Goal: Information Seeking & Learning: Find contact information

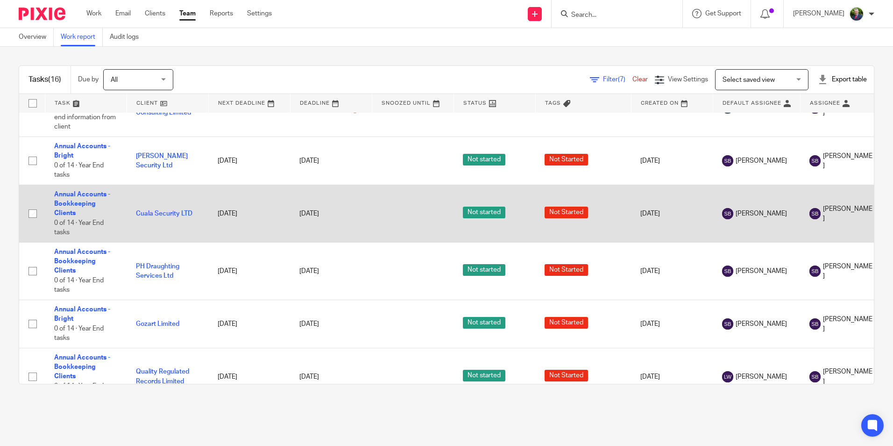
scroll to position [552, 0]
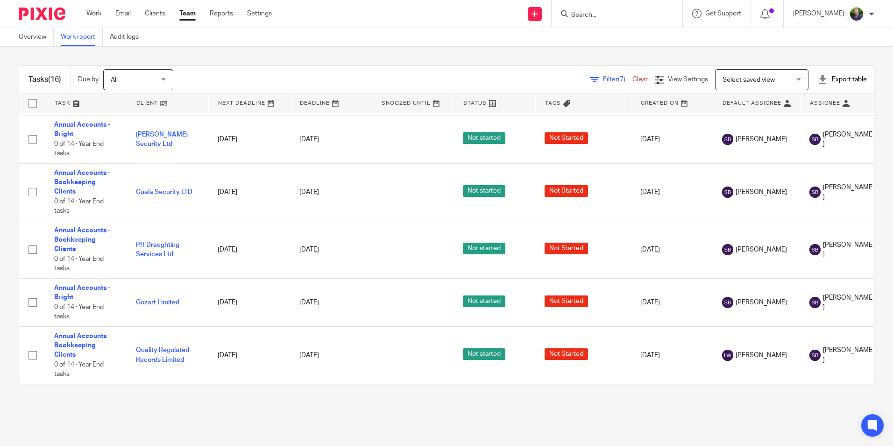
click at [590, 75] on div "Filter (7) Clear" at bounding box center [622, 80] width 65 height 10
click at [603, 78] on span "Filter (7)" at bounding box center [617, 79] width 29 height 7
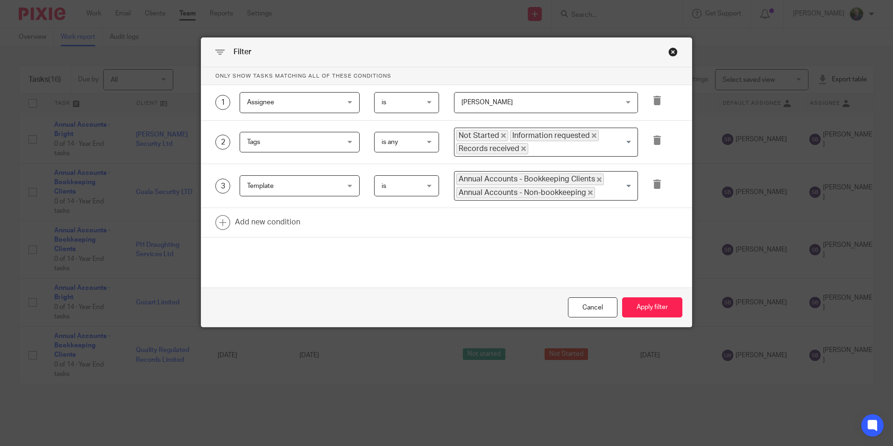
click at [510, 102] on span "[PERSON_NAME]" at bounding box center [531, 102] width 141 height 20
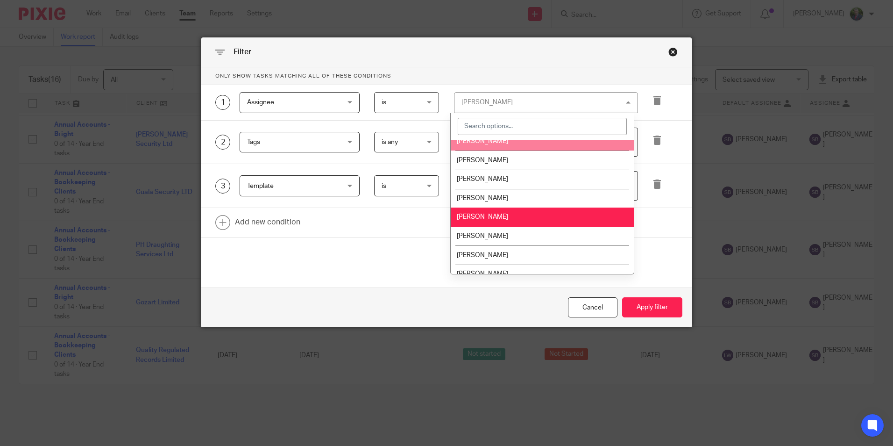
scroll to position [93, 0]
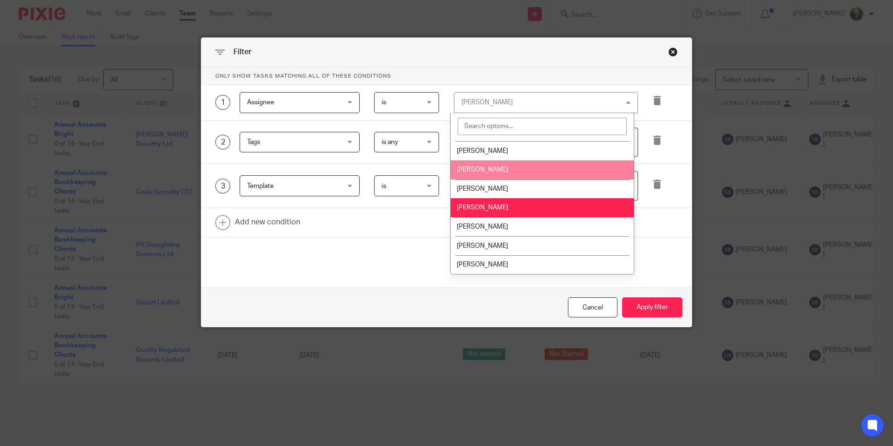
click at [489, 168] on span "[PERSON_NAME]" at bounding box center [482, 169] width 51 height 7
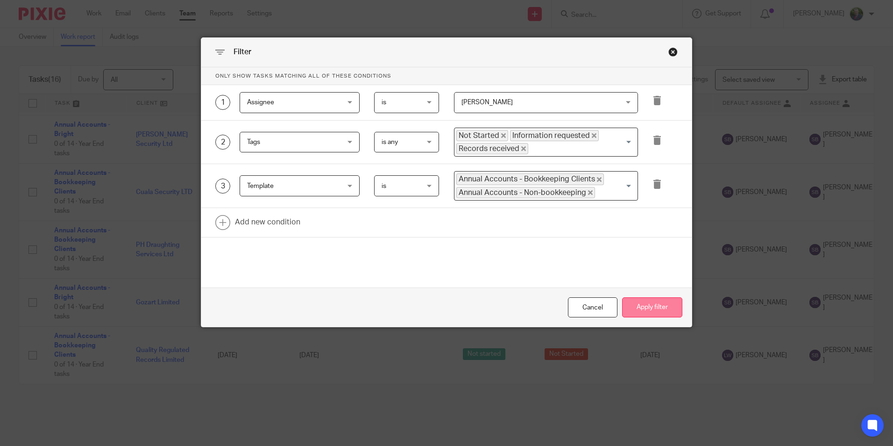
click at [641, 304] on button "Apply filter" at bounding box center [652, 307] width 60 height 20
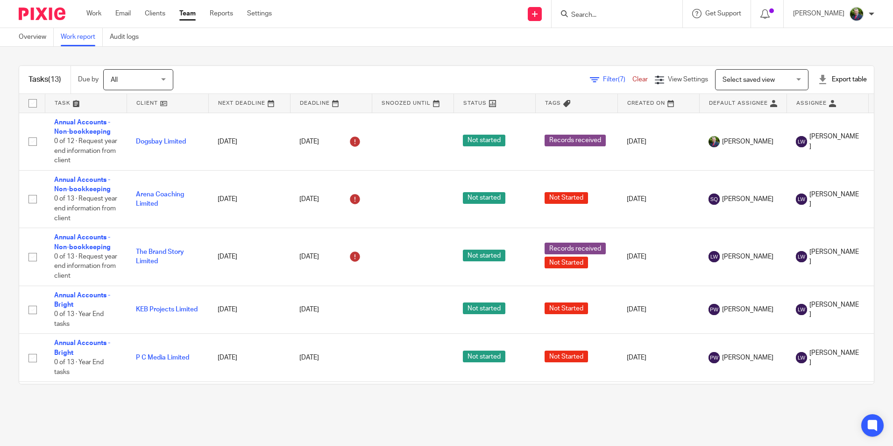
click at [603, 77] on span "Filter (7)" at bounding box center [617, 79] width 29 height 7
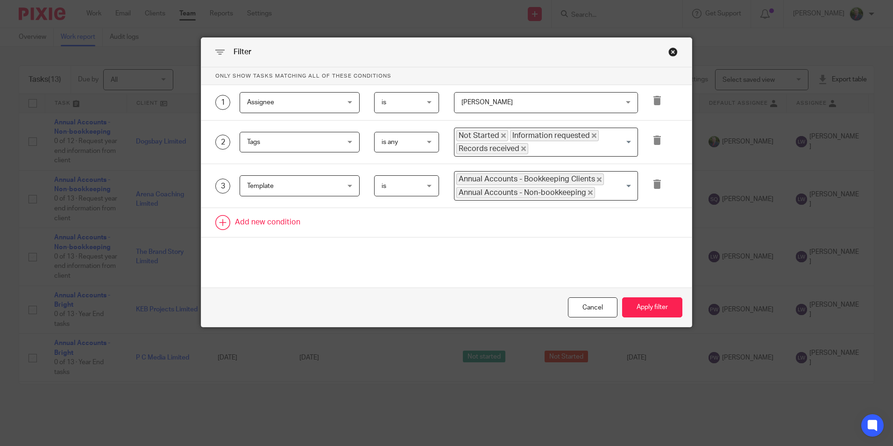
click at [274, 224] on link at bounding box center [446, 222] width 490 height 29
click at [310, 224] on div "Field" at bounding box center [292, 225] width 90 height 20
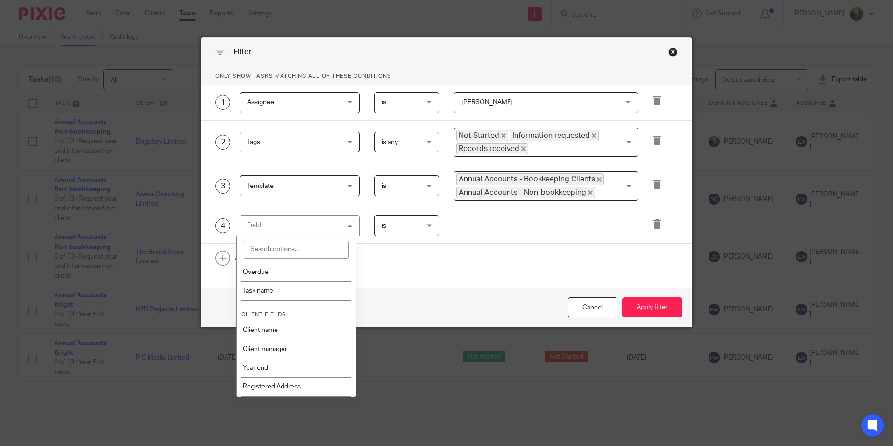
scroll to position [234, 0]
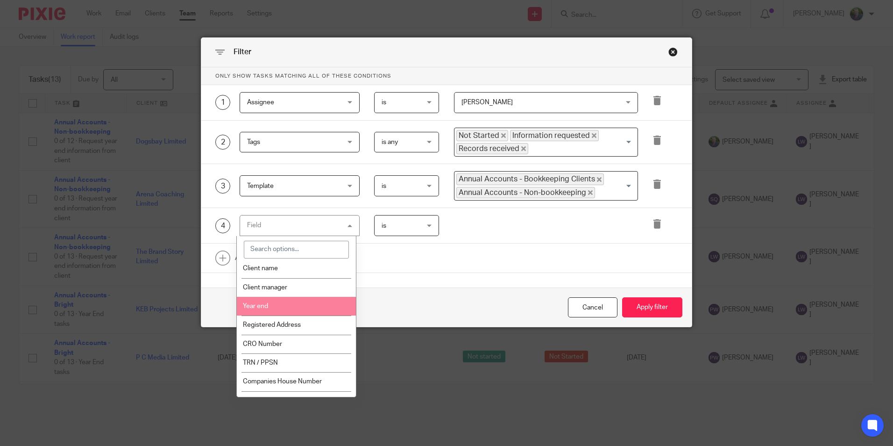
click at [313, 305] on li "Year end" at bounding box center [296, 306] width 119 height 19
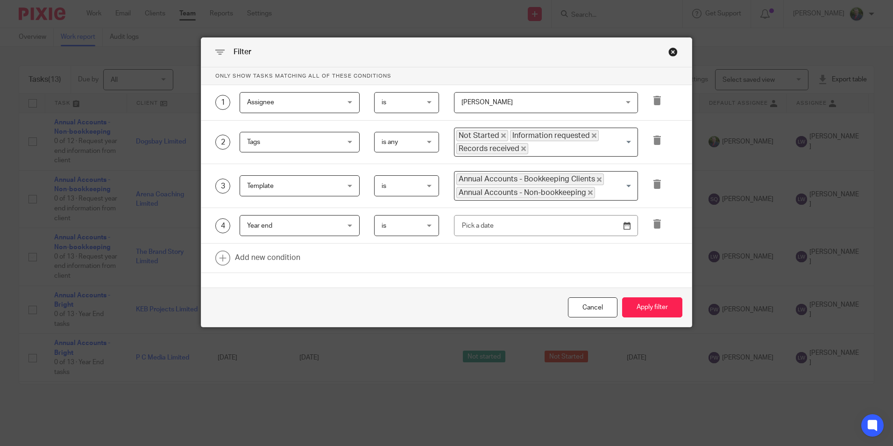
click at [418, 225] on span "is" at bounding box center [405, 225] width 46 height 20
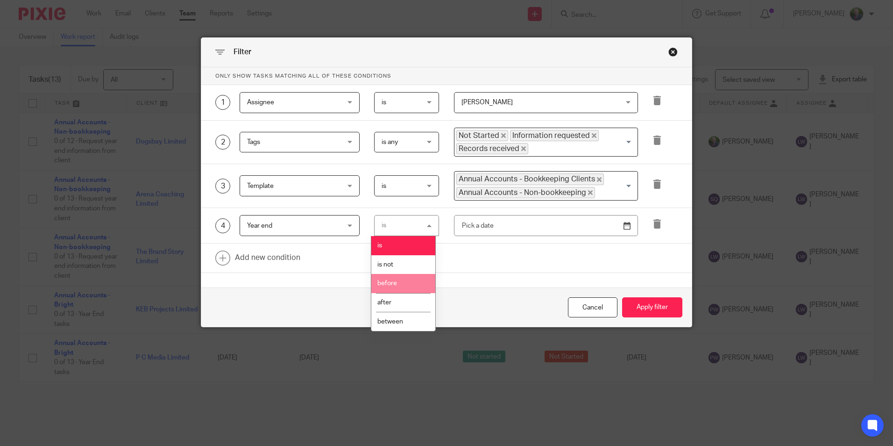
click at [404, 289] on li "before" at bounding box center [403, 283] width 64 height 19
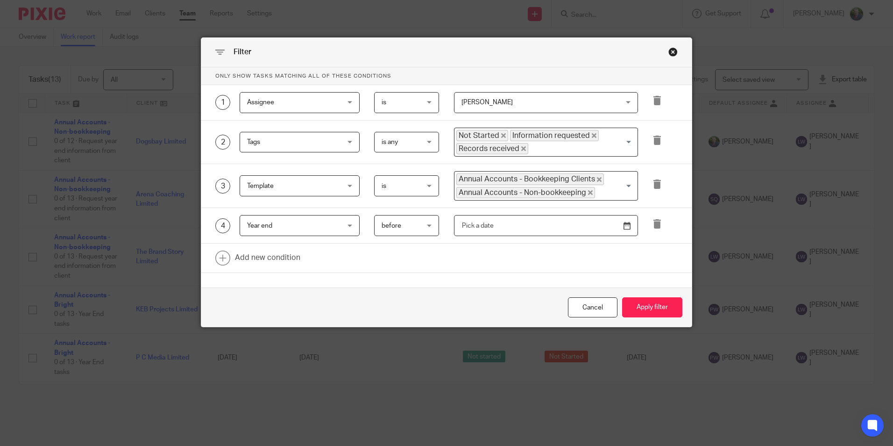
click at [484, 230] on input "text" at bounding box center [546, 225] width 184 height 21
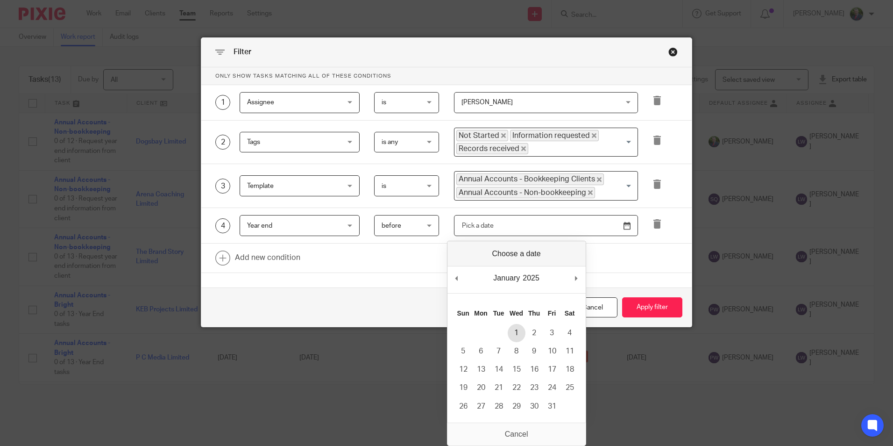
type input "2025-01-01"
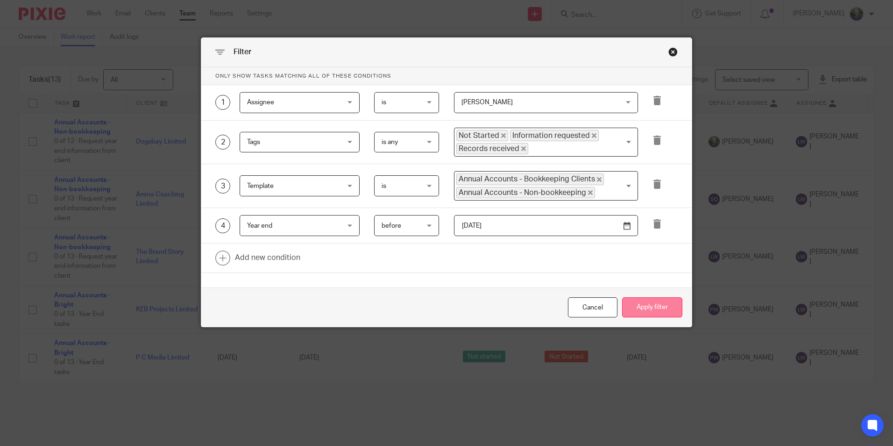
click at [651, 304] on button "Apply filter" at bounding box center [652, 307] width 60 height 20
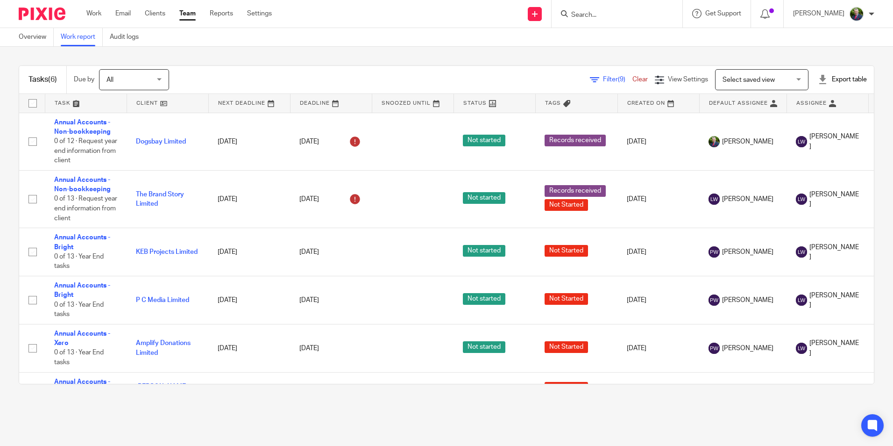
click at [594, 75] on div "Filter (9) Clear" at bounding box center [622, 80] width 65 height 10
click at [603, 79] on span "Filter (9)" at bounding box center [617, 79] width 29 height 7
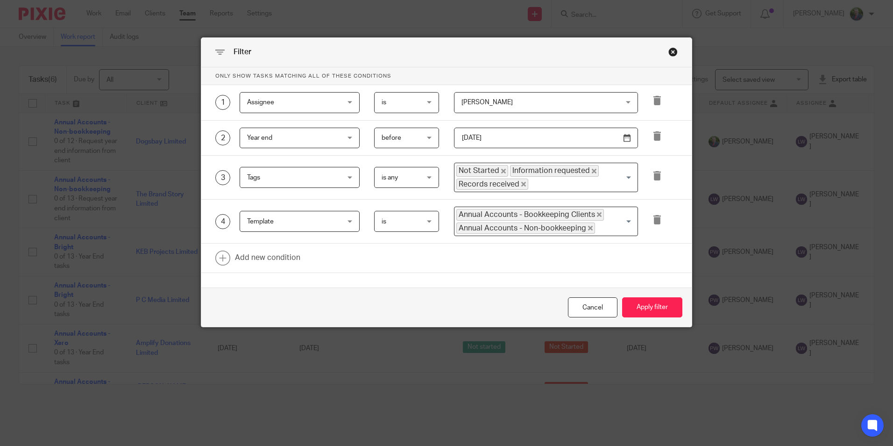
click at [492, 97] on span "[PERSON_NAME]" at bounding box center [531, 102] width 141 height 20
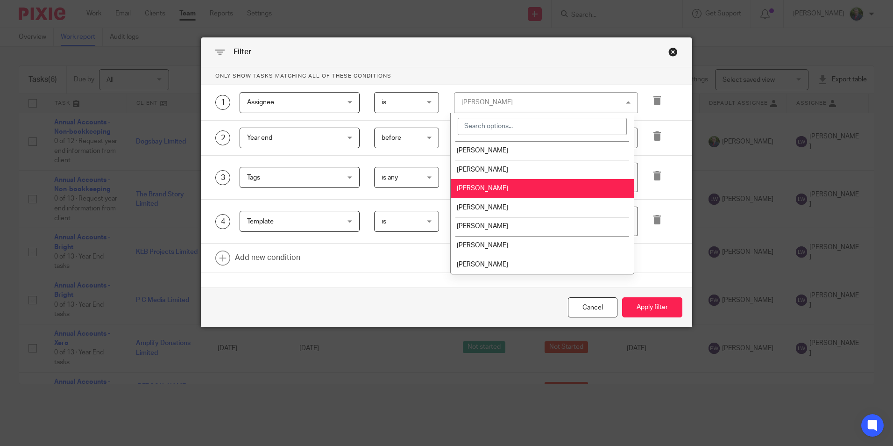
scroll to position [93, 0]
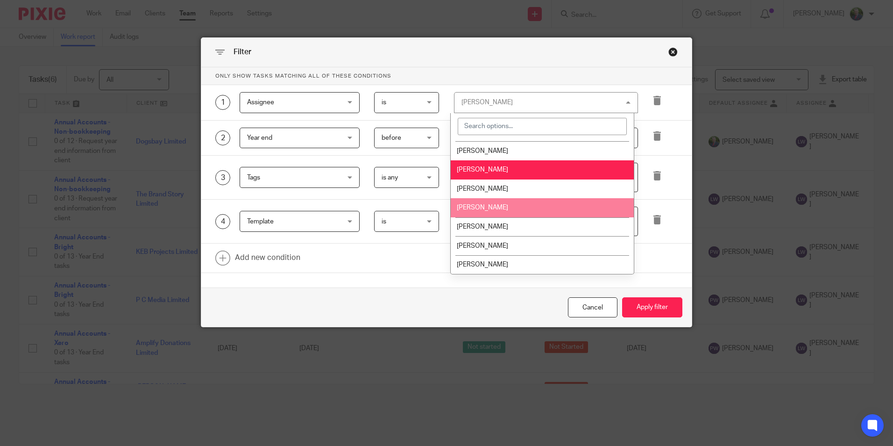
click at [504, 208] on li "[PERSON_NAME]" at bounding box center [542, 207] width 183 height 19
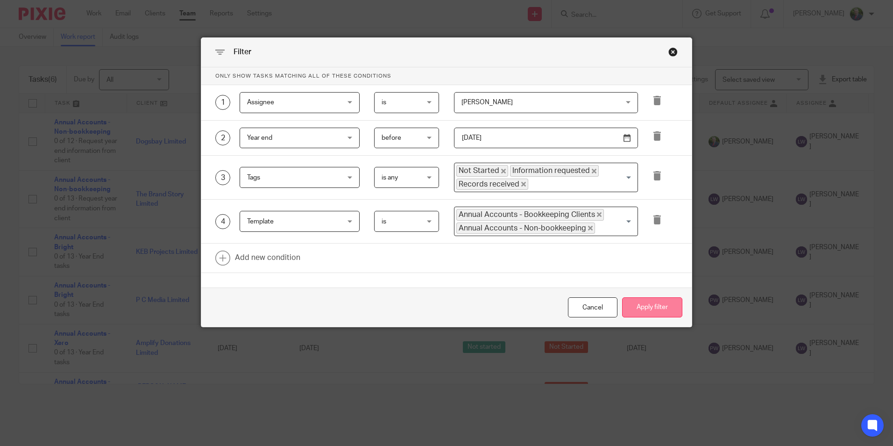
click at [661, 308] on button "Apply filter" at bounding box center [652, 307] width 60 height 20
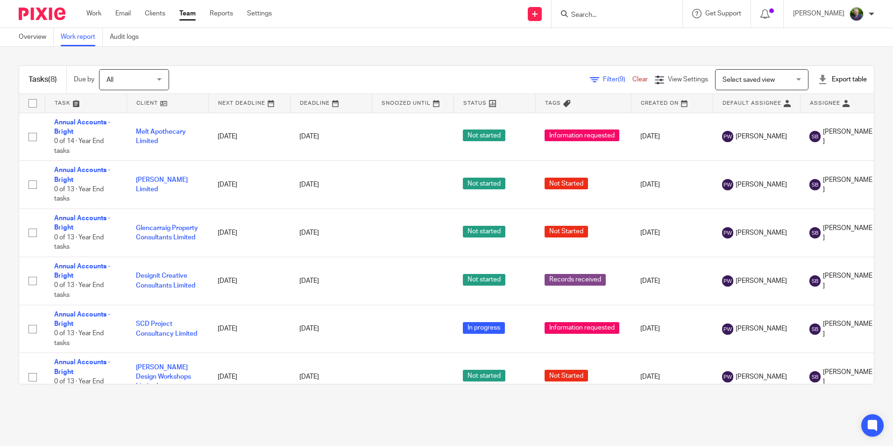
click at [603, 79] on span "Filter (9)" at bounding box center [617, 79] width 29 height 7
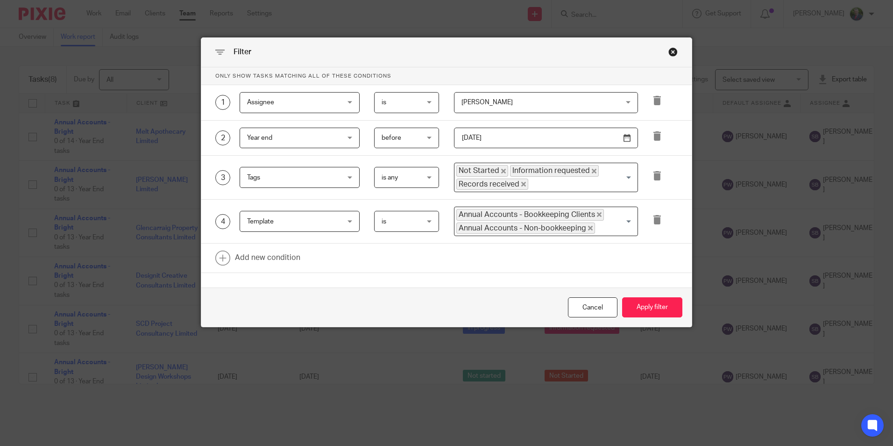
click at [521, 183] on span "Records received" at bounding box center [492, 183] width 72 height 11
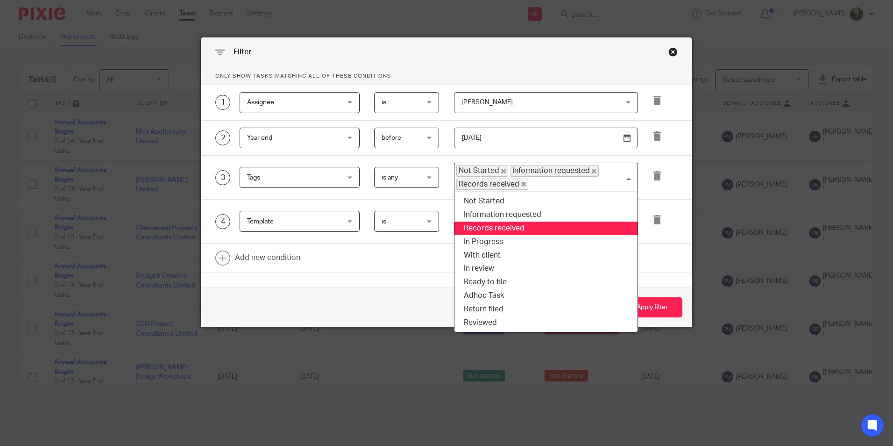
click at [521, 183] on icon "Deselect Records received" at bounding box center [523, 184] width 5 height 5
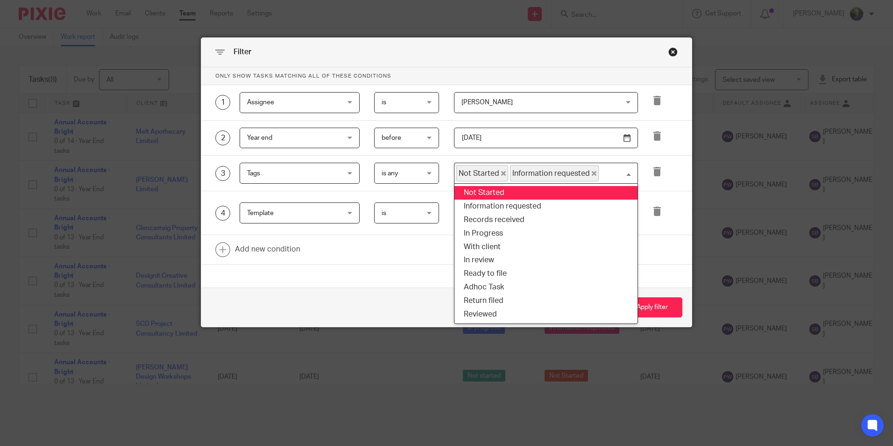
click at [563, 72] on p "Only show tasks matching all of these conditions" at bounding box center [446, 76] width 490 height 18
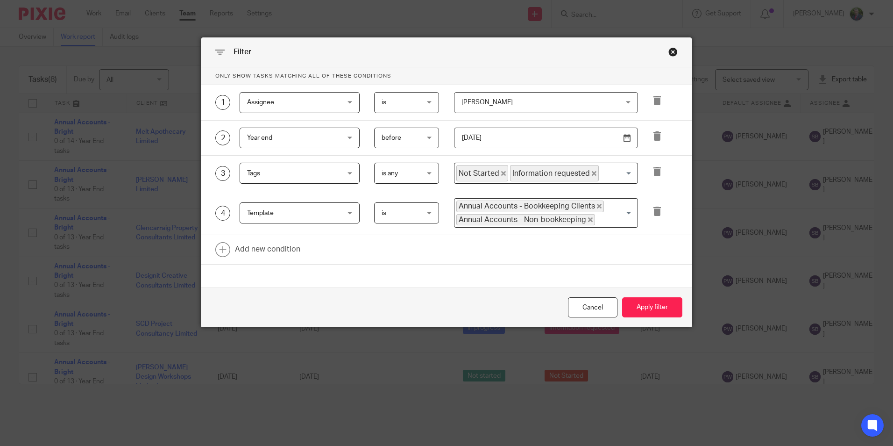
click at [592, 172] on icon "Deselect Information requested" at bounding box center [594, 173] width 5 height 5
click at [501, 173] on icon "Deselect Not Started" at bounding box center [503, 173] width 5 height 5
click at [651, 308] on button "Apply filter" at bounding box center [652, 307] width 60 height 20
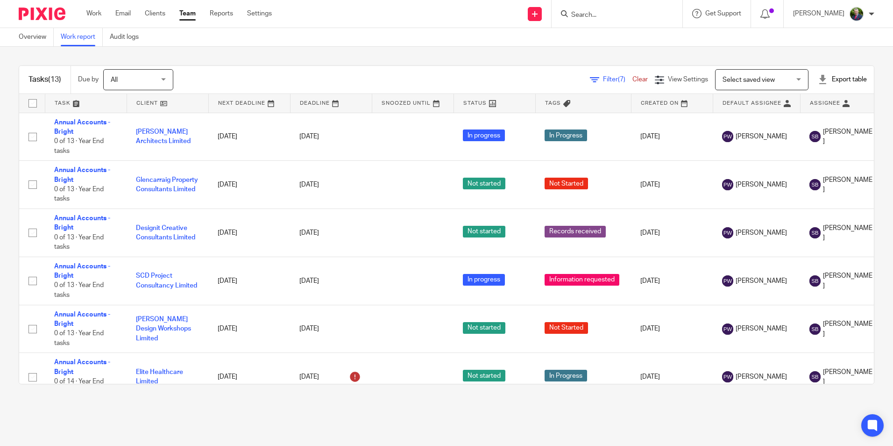
click at [603, 79] on span "Filter (7)" at bounding box center [617, 79] width 29 height 7
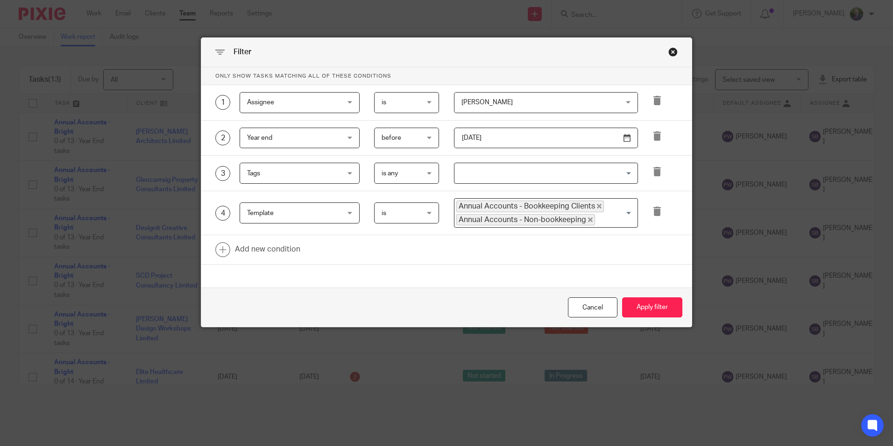
click at [535, 105] on span "[PERSON_NAME]" at bounding box center [531, 102] width 141 height 20
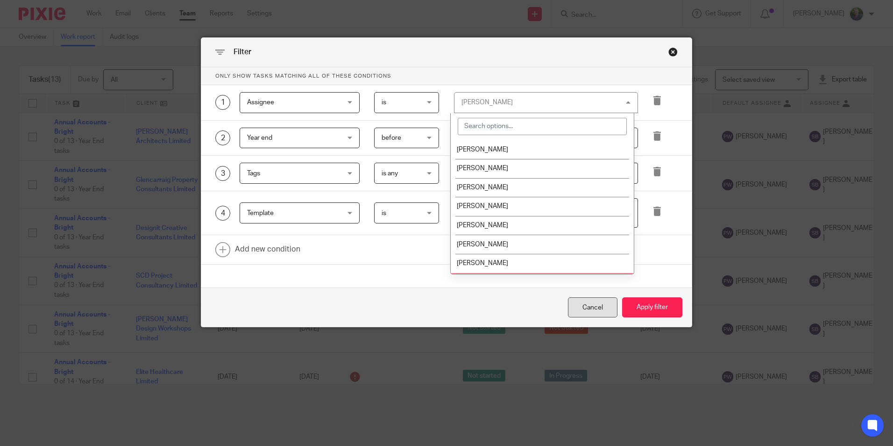
click at [596, 304] on div "Cancel" at bounding box center [593, 307] width 50 height 20
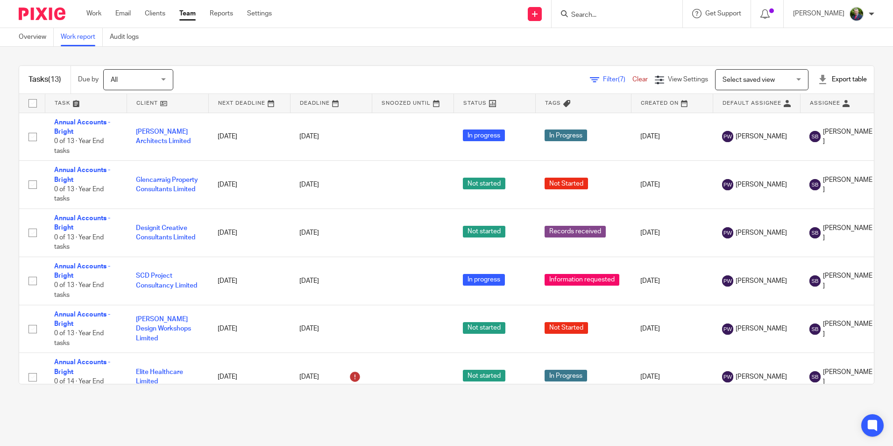
click at [618, 79] on span "(7)" at bounding box center [621, 79] width 7 height 7
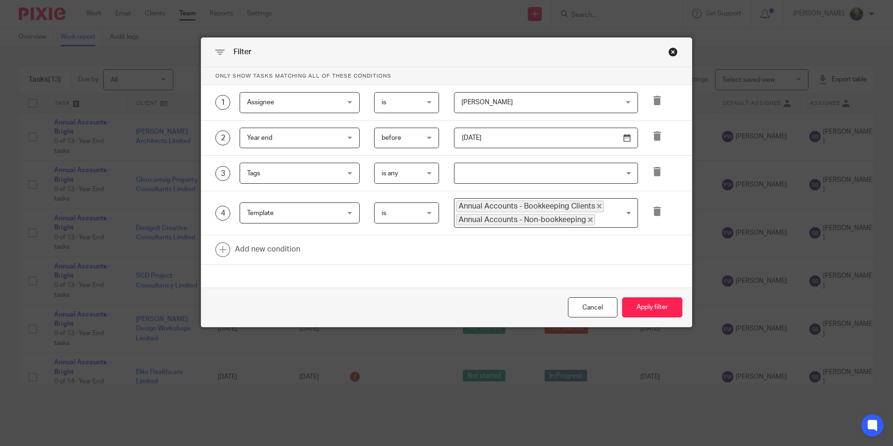
click at [553, 101] on span "Sandra Berry" at bounding box center [531, 102] width 141 height 20
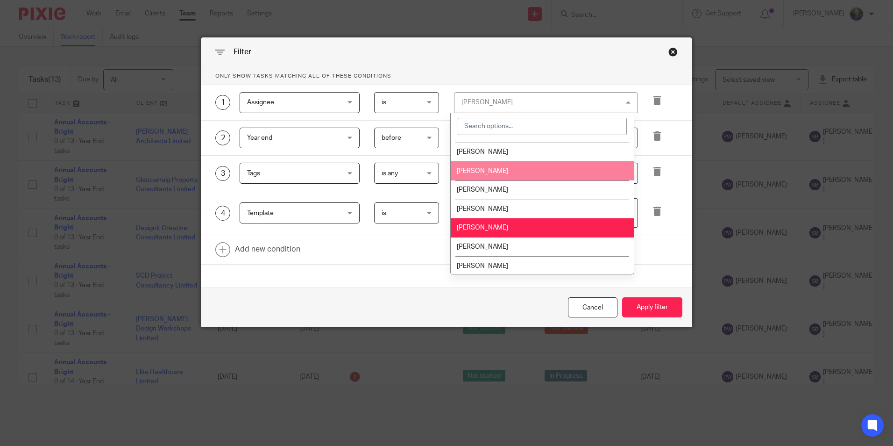
scroll to position [93, 0]
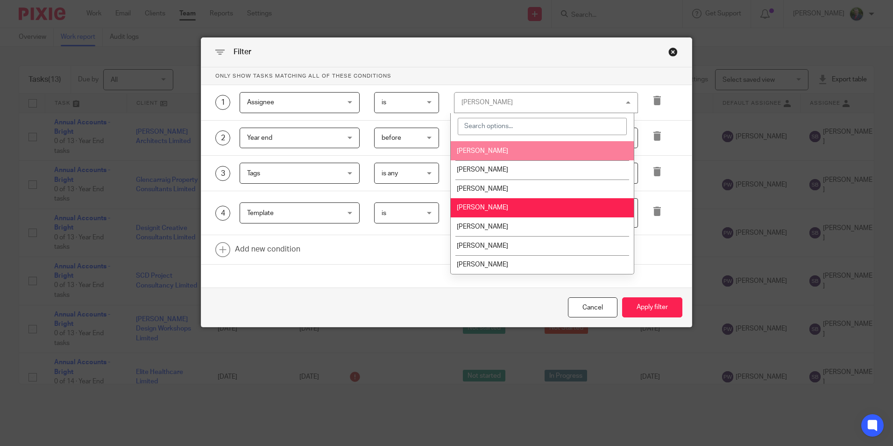
click at [497, 155] on li "[PERSON_NAME]" at bounding box center [542, 150] width 183 height 19
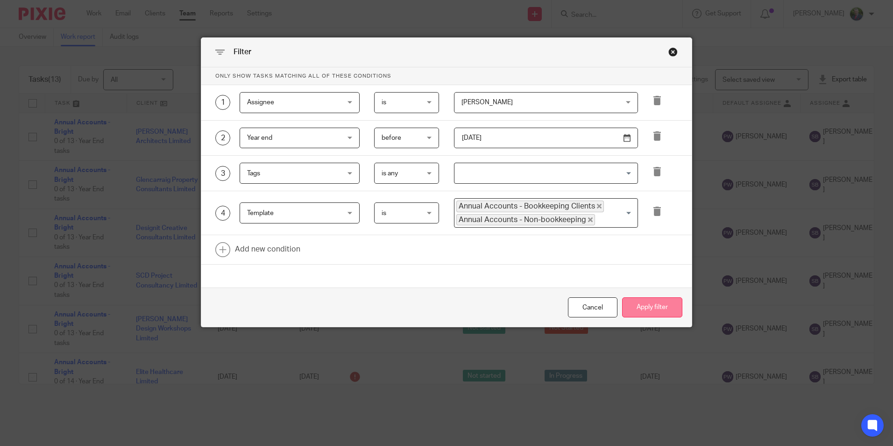
click at [655, 306] on button "Apply filter" at bounding box center [652, 307] width 60 height 20
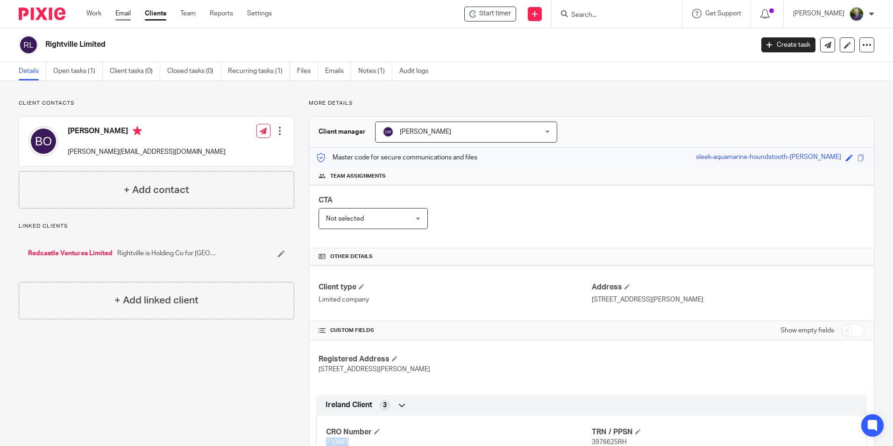
click at [122, 13] on link "Email" at bounding box center [122, 13] width 15 height 9
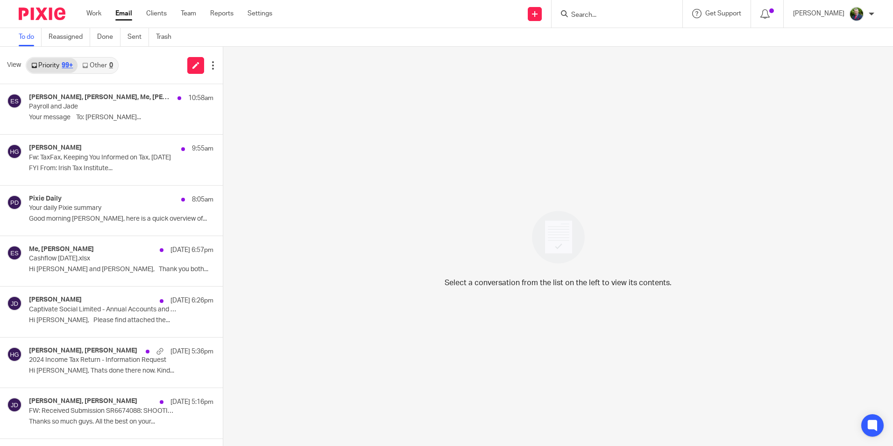
click at [629, 13] on input "Search" at bounding box center [612, 15] width 84 height 8
type input "jod"
click at [637, 41] on link at bounding box center [647, 39] width 158 height 21
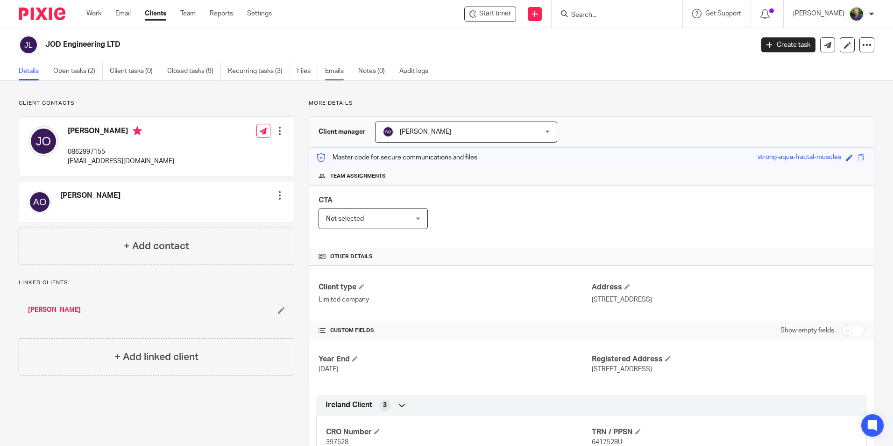
click at [337, 69] on link "Emails" at bounding box center [338, 71] width 26 height 18
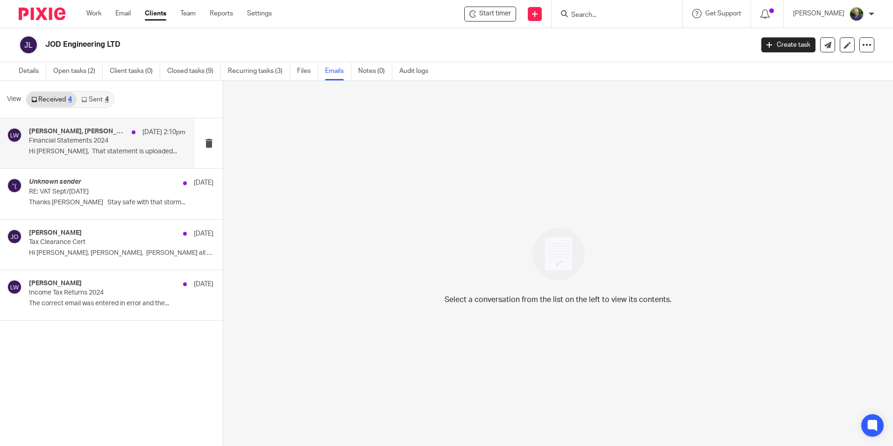
click at [83, 140] on p "Financial Statements 2024" at bounding box center [91, 141] width 125 height 8
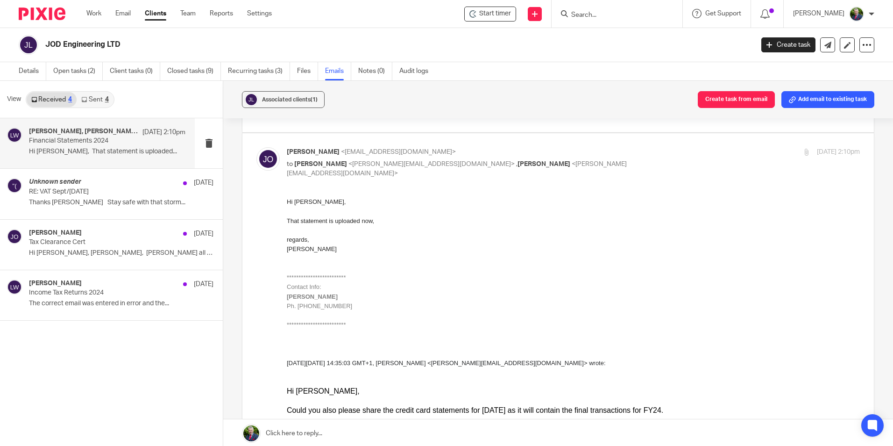
scroll to position [1168, 0]
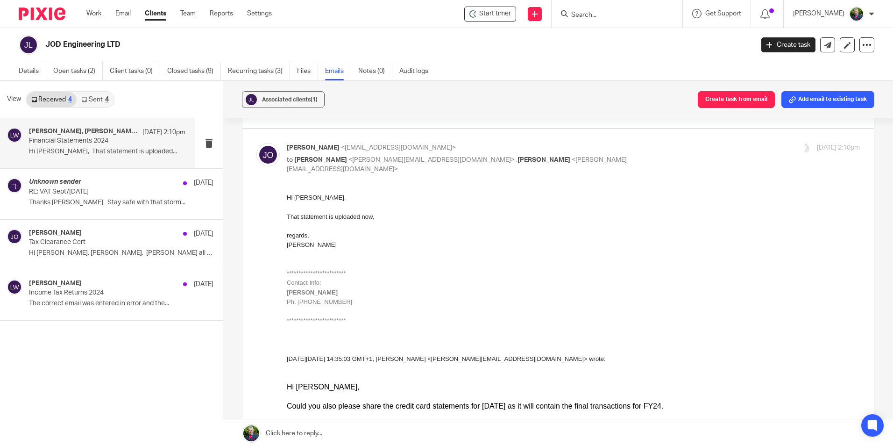
click at [94, 103] on link "Sent 4" at bounding box center [95, 99] width 36 height 15
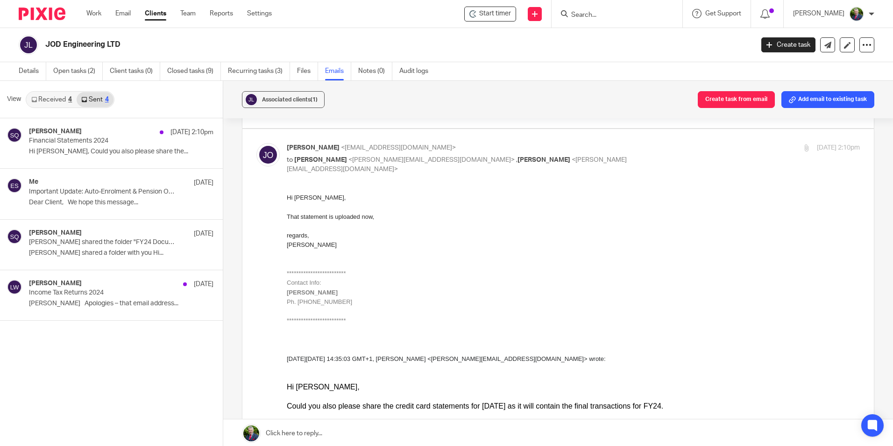
scroll to position [1, 0]
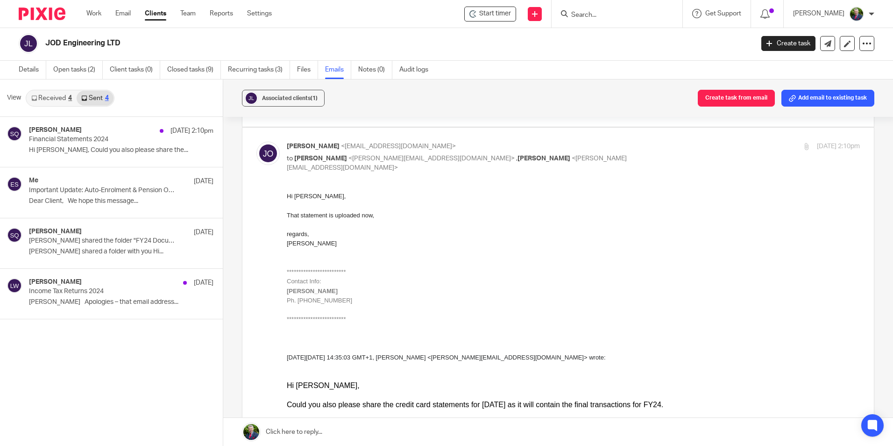
click at [51, 96] on link "Received 4" at bounding box center [52, 98] width 50 height 15
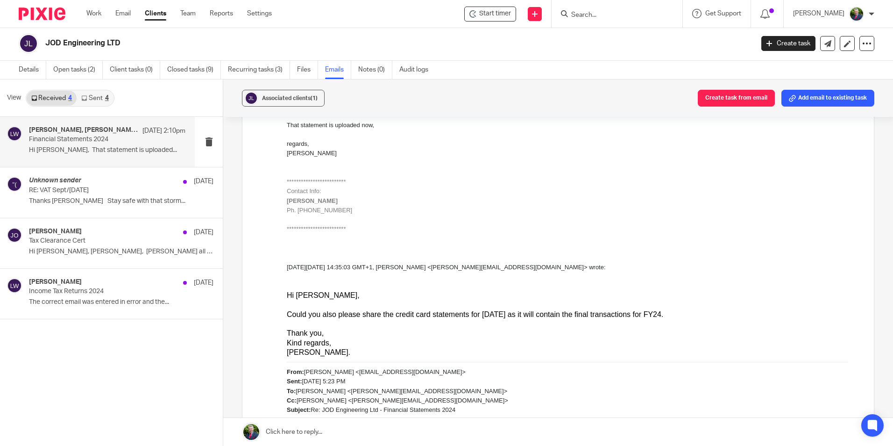
scroll to position [1261, 0]
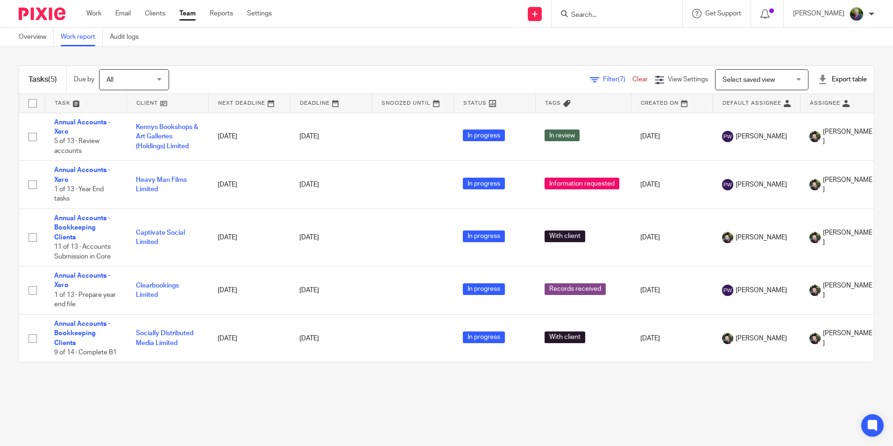
click at [603, 77] on span "Filter (7)" at bounding box center [617, 79] width 29 height 7
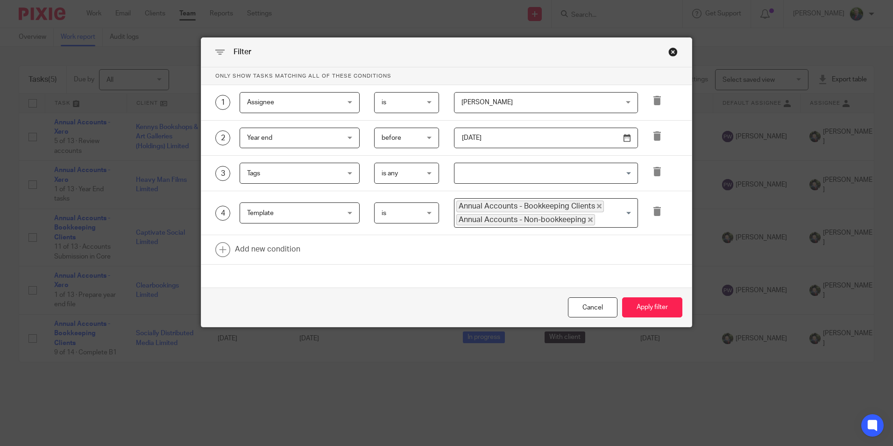
click at [524, 109] on span "Jade Devenney" at bounding box center [531, 102] width 141 height 20
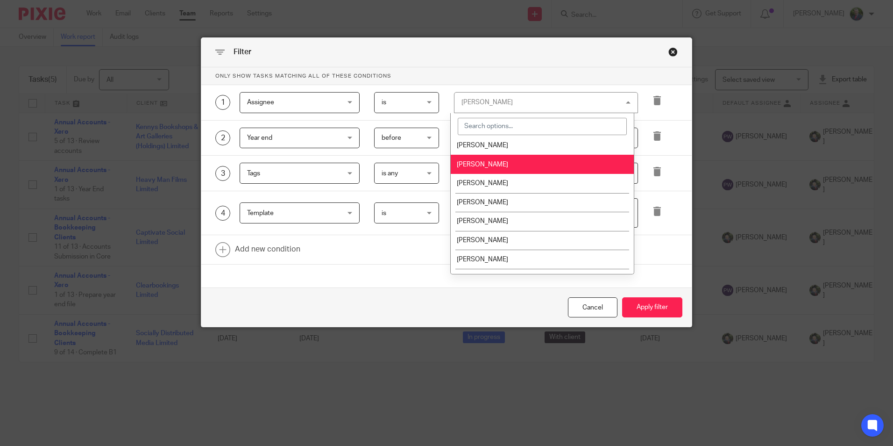
scroll to position [93, 0]
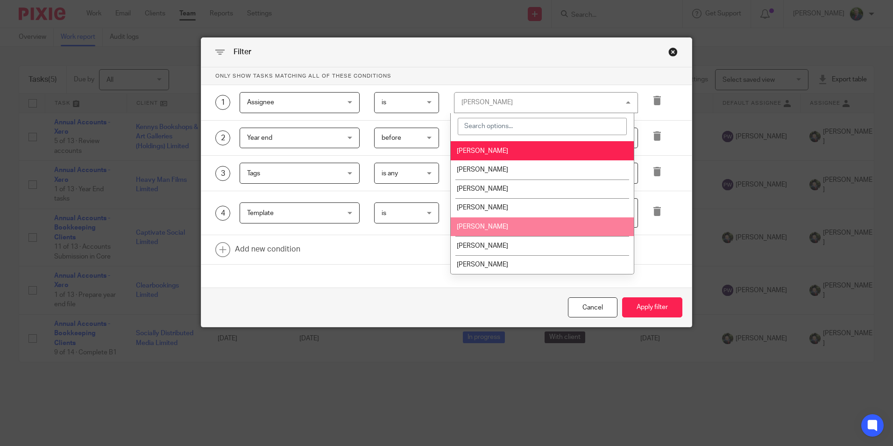
click at [506, 225] on li "[PERSON_NAME]" at bounding box center [542, 226] width 183 height 19
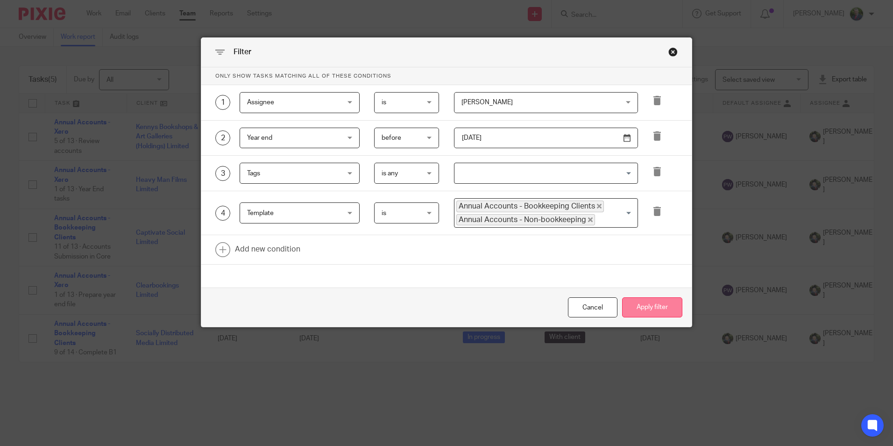
click at [653, 302] on button "Apply filter" at bounding box center [652, 307] width 60 height 20
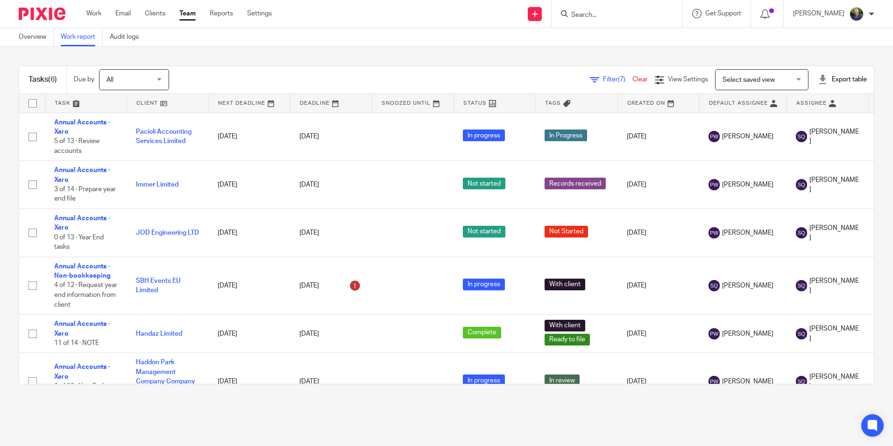
click at [0, 180] on div "Tasks (6) Due by All All [DATE] [DATE] This week Next week This month Next mont…" at bounding box center [446, 225] width 893 height 356
click at [603, 79] on span "Filter (7)" at bounding box center [617, 79] width 29 height 7
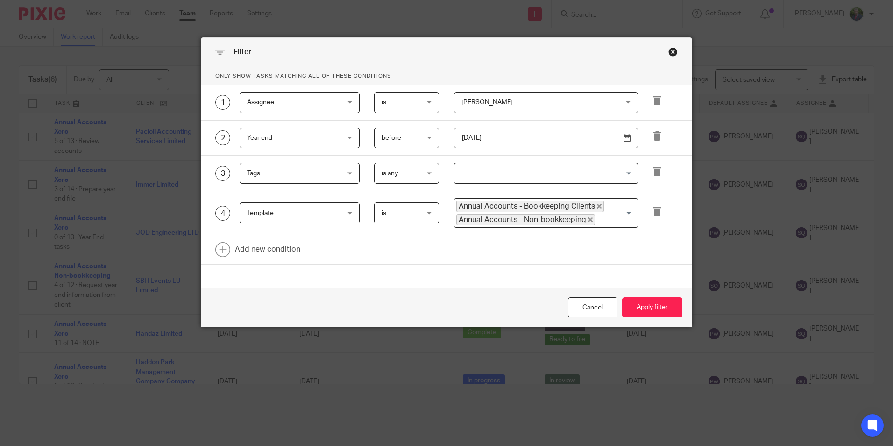
click at [561, 104] on span "[PERSON_NAME]" at bounding box center [531, 102] width 141 height 20
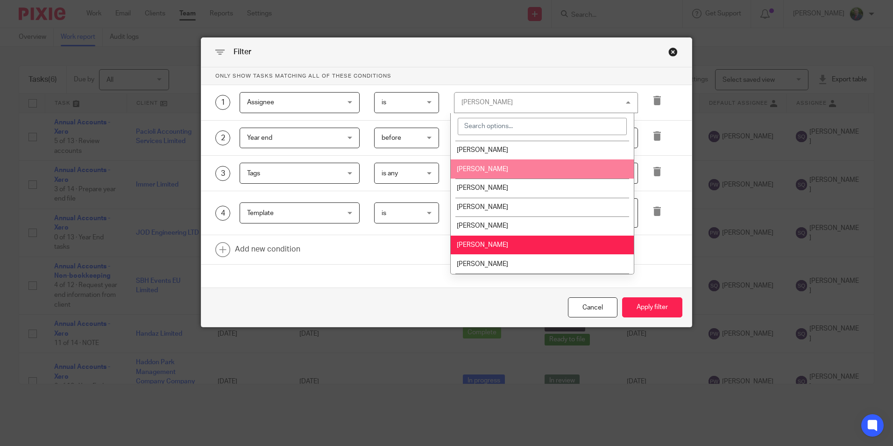
scroll to position [93, 0]
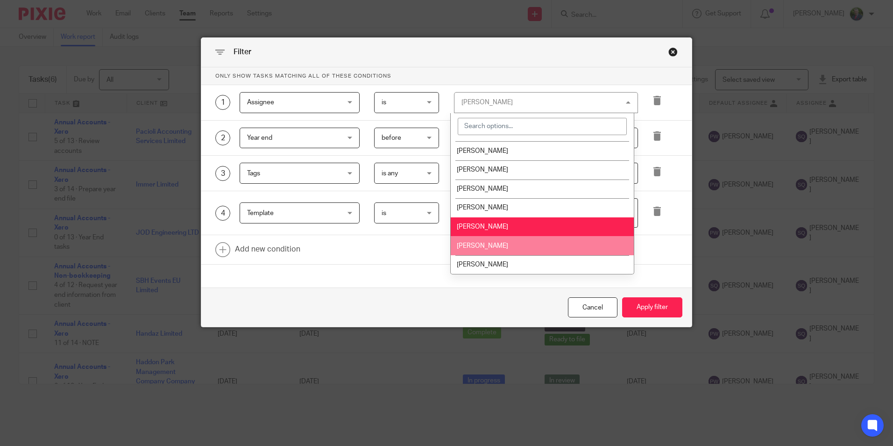
click at [545, 244] on li "[PERSON_NAME]" at bounding box center [542, 245] width 183 height 19
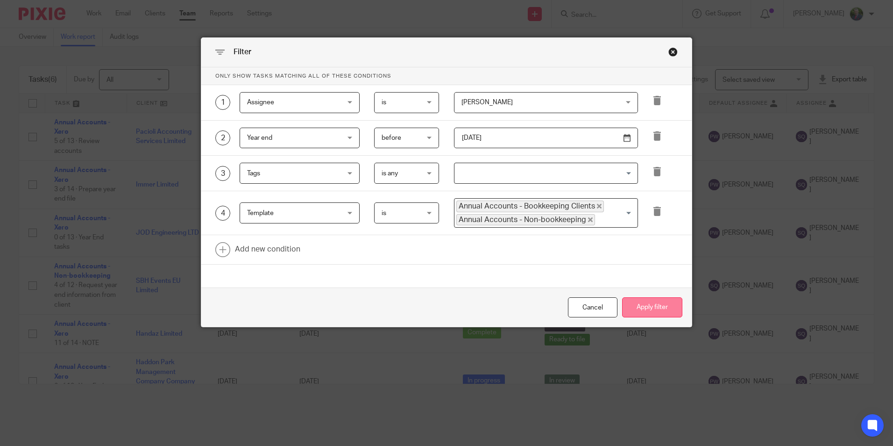
click at [648, 305] on button "Apply filter" at bounding box center [652, 307] width 60 height 20
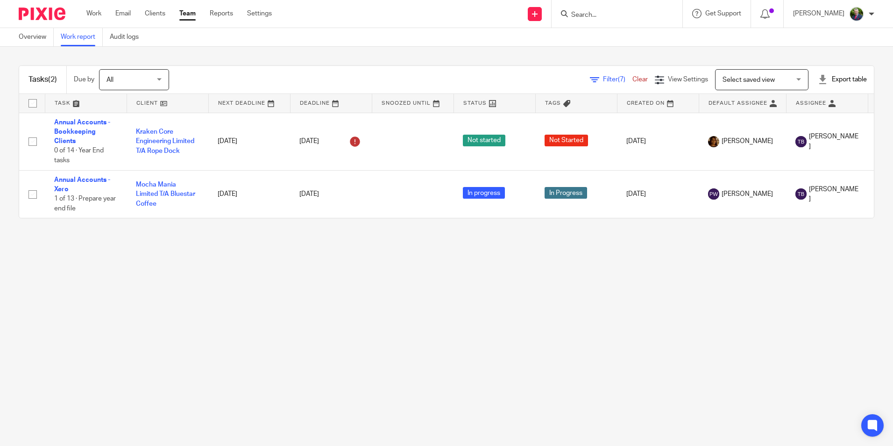
drag, startPoint x: 11, startPoint y: 343, endPoint x: 33, endPoint y: 298, distance: 49.3
click at [11, 343] on main "Overview Work report Audit logs Tasks (2) Due by All All Today Tomorrow This we…" at bounding box center [446, 223] width 893 height 446
click at [603, 78] on span "Filter (7)" at bounding box center [617, 79] width 29 height 7
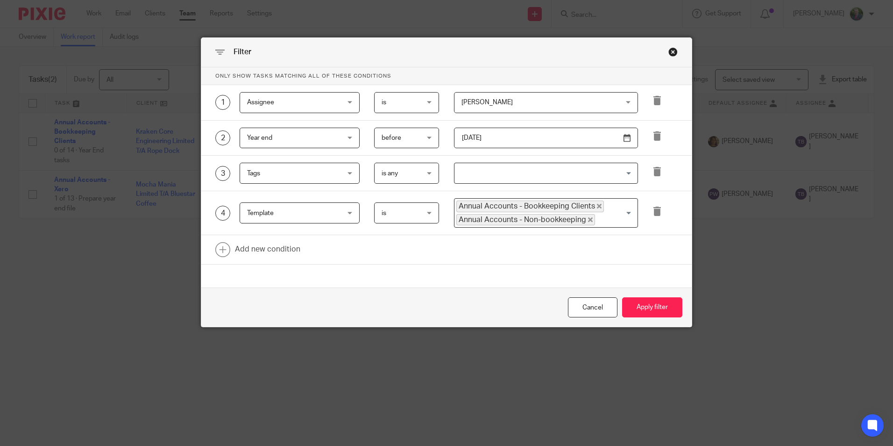
click at [597, 205] on icon "Deselect Annual Accounts - Bookkeeping Clients" at bounding box center [599, 206] width 5 height 5
click at [588, 207] on icon "Deselect Annual Accounts - Non-bookkeeping" at bounding box center [590, 208] width 5 height 5
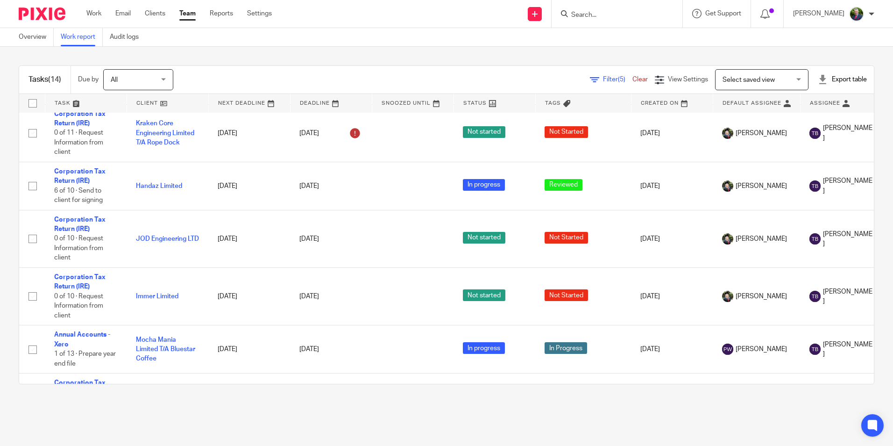
scroll to position [268, 0]
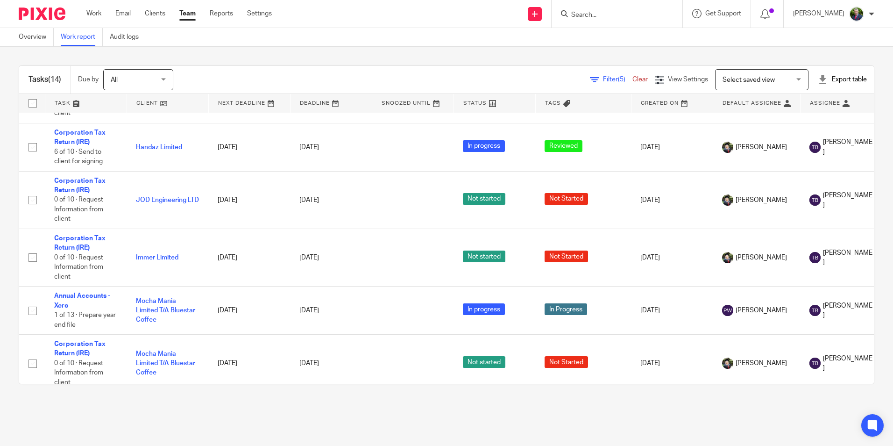
click at [603, 77] on span "Filter (5)" at bounding box center [617, 79] width 29 height 7
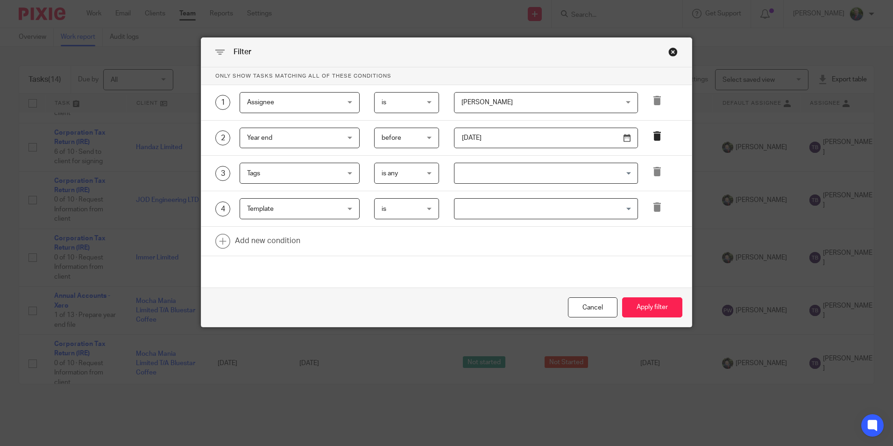
click at [658, 136] on icon at bounding box center [656, 135] width 9 height 9
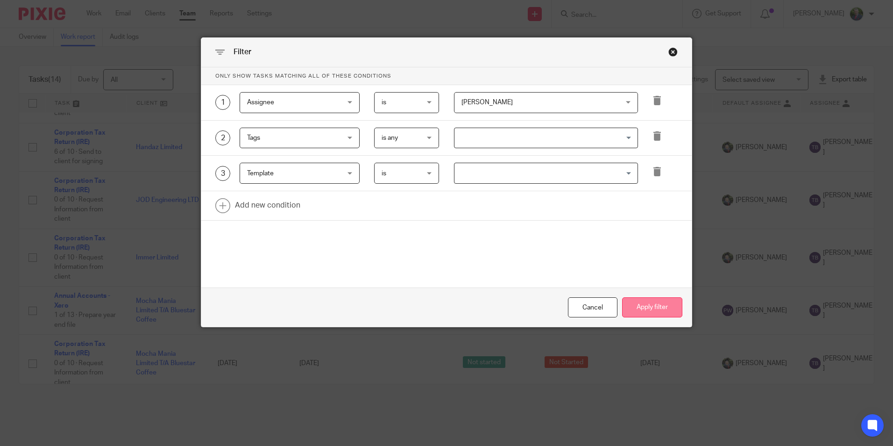
click at [647, 304] on button "Apply filter" at bounding box center [652, 307] width 60 height 20
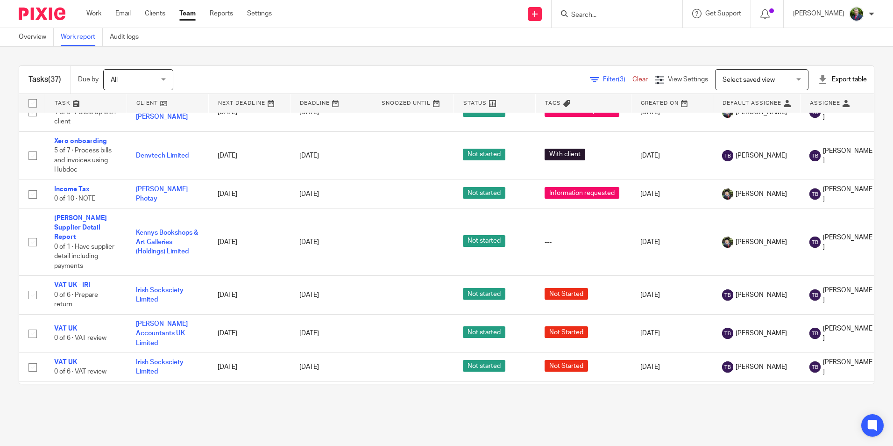
scroll to position [981, 0]
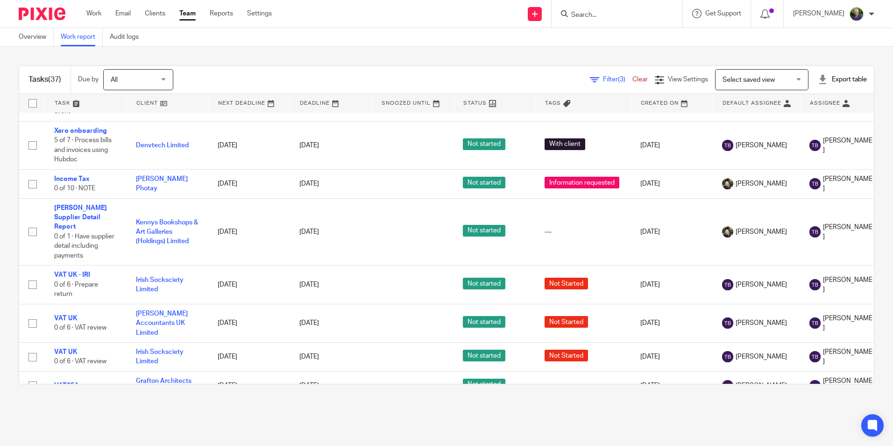
click at [163, 79] on div "All All" at bounding box center [138, 79] width 70 height 21
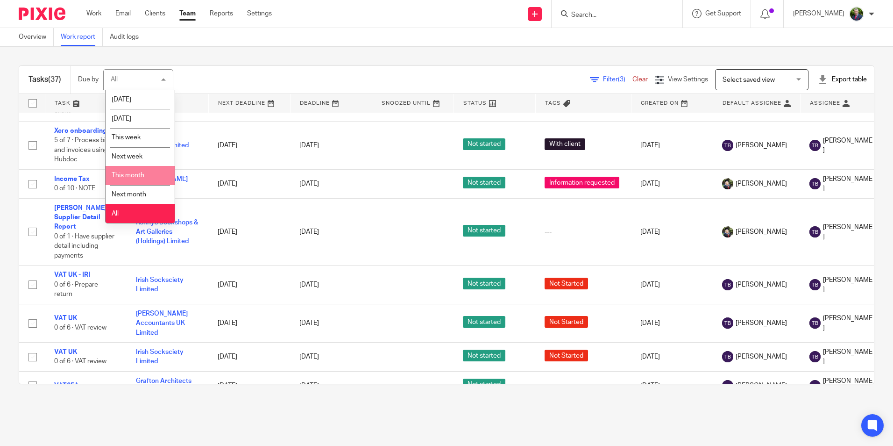
click at [145, 177] on li "This month" at bounding box center [140, 175] width 69 height 19
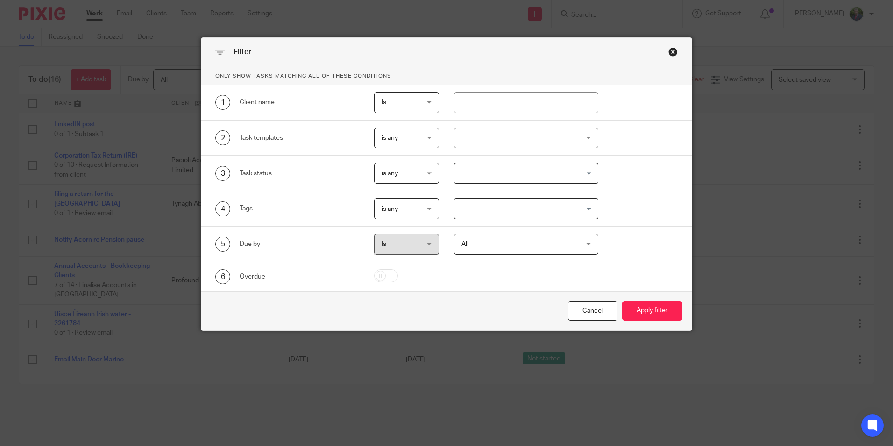
click at [670, 52] on div "Close this dialog window" at bounding box center [672, 51] width 9 height 9
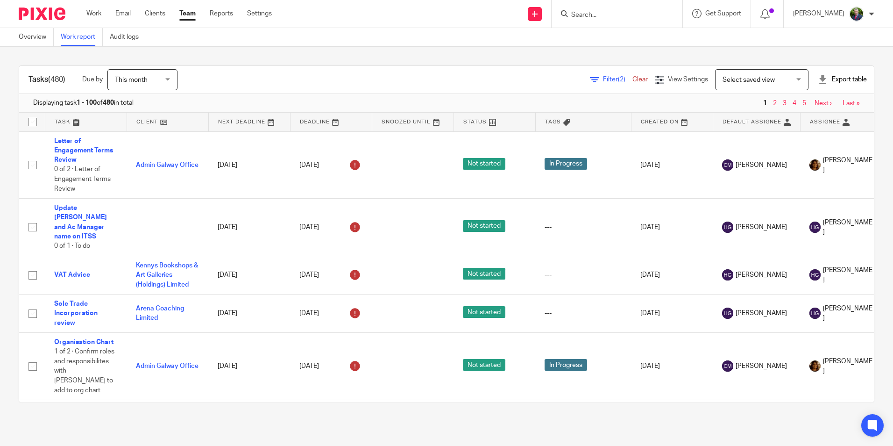
click at [603, 81] on span "Filter (2)" at bounding box center [617, 79] width 29 height 7
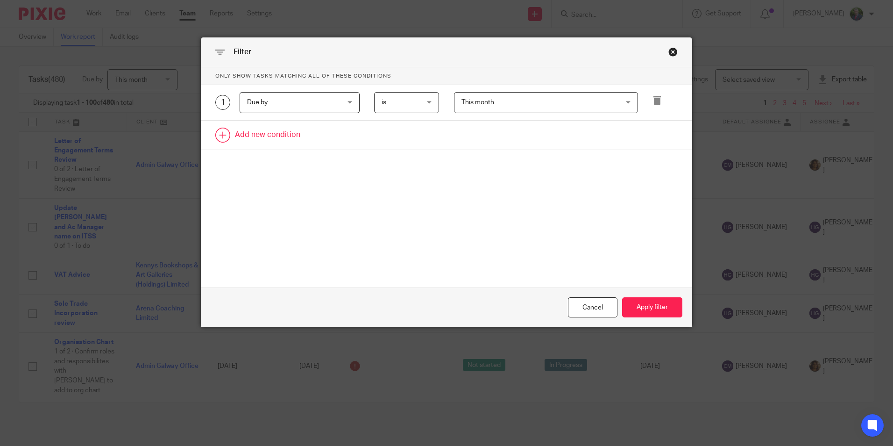
click at [287, 127] on link at bounding box center [446, 134] width 490 height 29
click at [341, 132] on div "Field" at bounding box center [300, 137] width 120 height 21
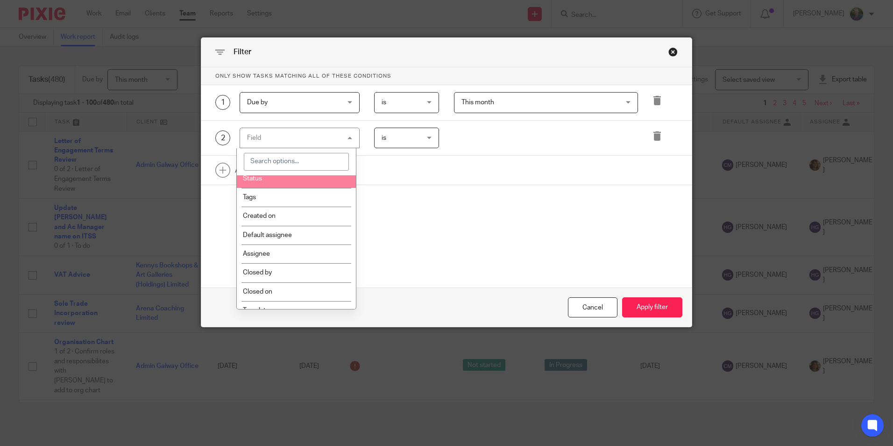
scroll to position [47, 0]
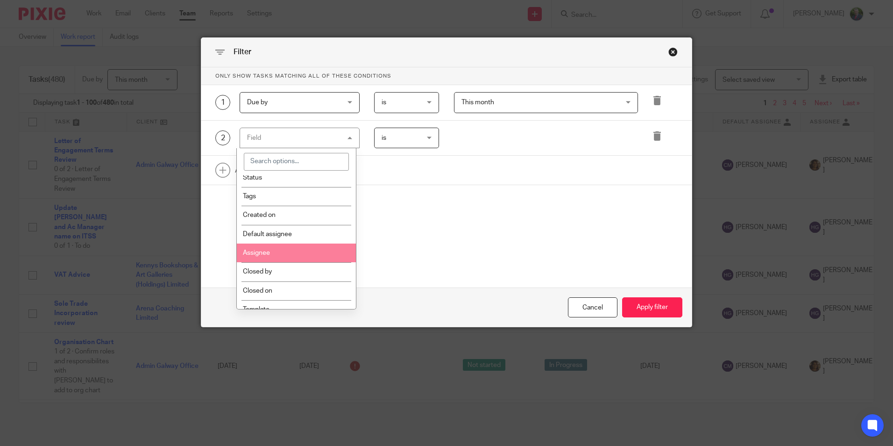
click at [285, 251] on li "Assignee" at bounding box center [296, 252] width 119 height 19
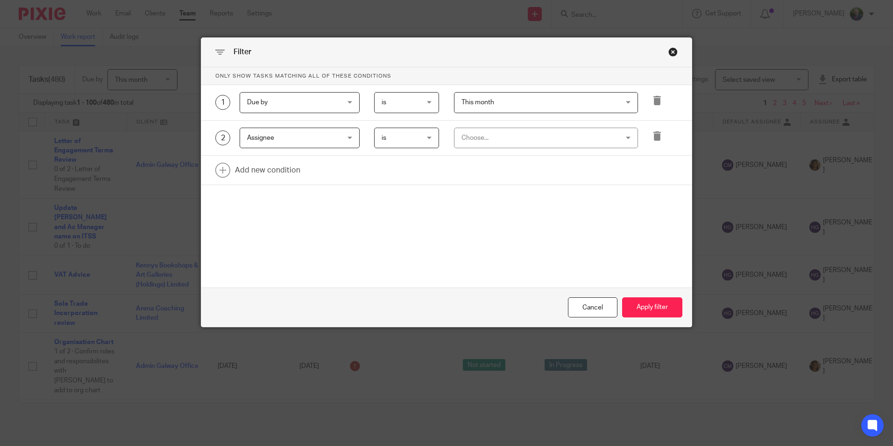
click at [526, 136] on div "Choose..." at bounding box center [531, 138] width 141 height 20
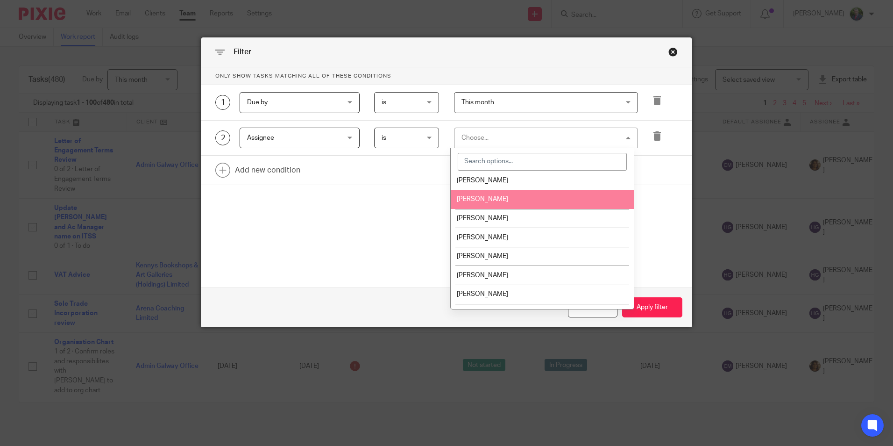
scroll to position [93, 0]
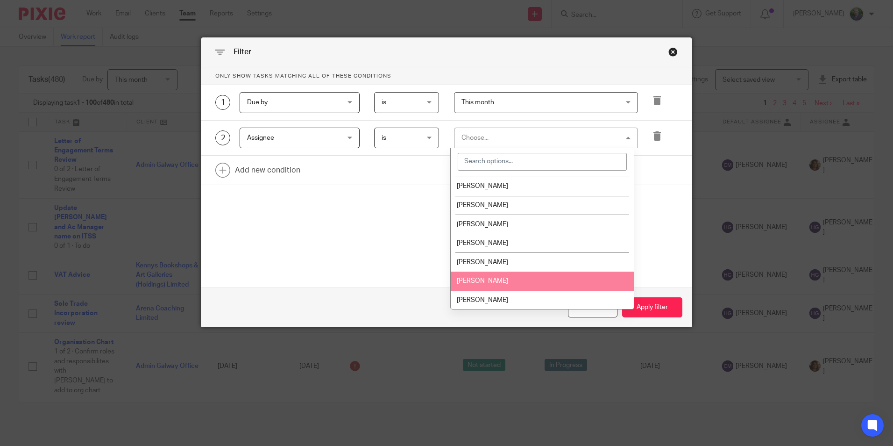
click at [516, 283] on li "[PERSON_NAME]" at bounding box center [542, 280] width 183 height 19
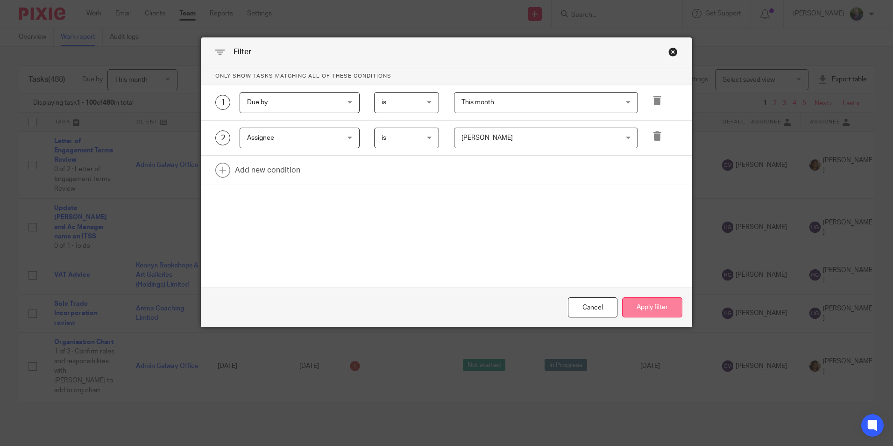
click at [650, 307] on button "Apply filter" at bounding box center [652, 307] width 60 height 20
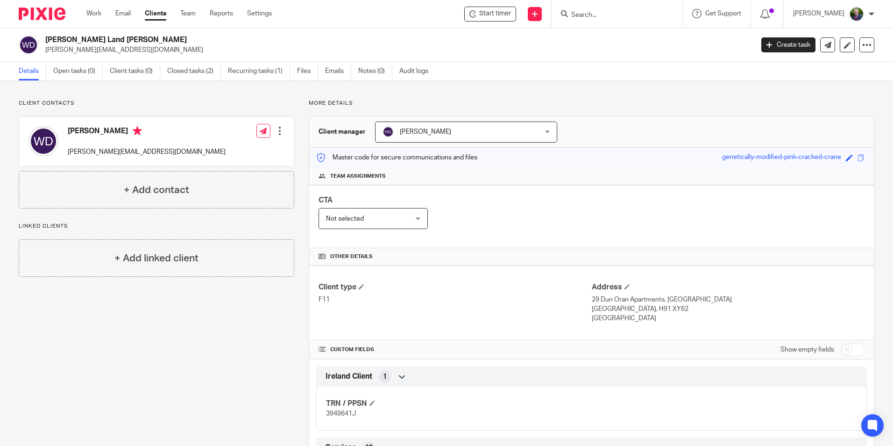
click at [275, 134] on div at bounding box center [279, 130] width 9 height 9
click at [233, 154] on link "Edit contact" at bounding box center [235, 152] width 89 height 14
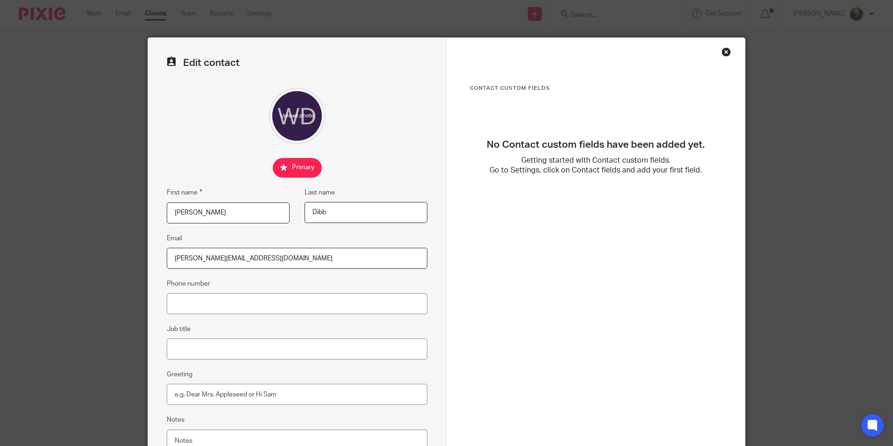
click at [724, 51] on div "Close this dialog window" at bounding box center [726, 51] width 9 height 9
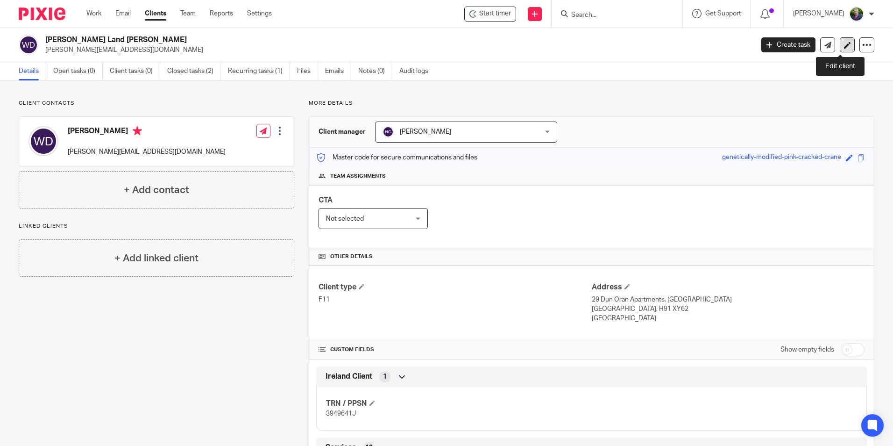
click at [844, 47] on icon at bounding box center [847, 45] width 7 height 7
click at [844, 45] on icon at bounding box center [847, 45] width 7 height 7
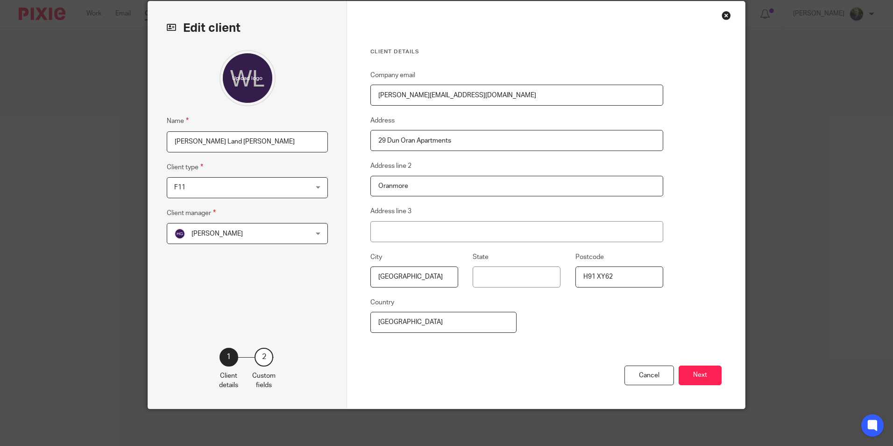
scroll to position [37, 0]
click at [645, 373] on div "Cancel" at bounding box center [649, 375] width 50 height 20
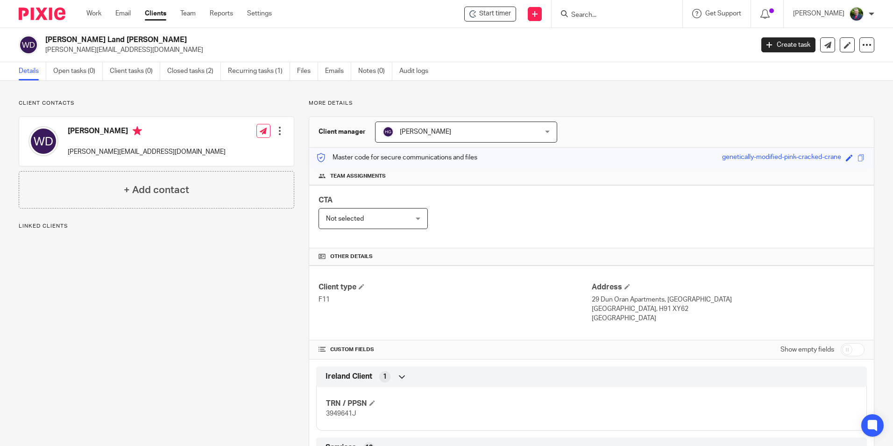
click at [278, 131] on div at bounding box center [279, 130] width 9 height 9
click at [237, 149] on link "Edit contact" at bounding box center [235, 152] width 89 height 14
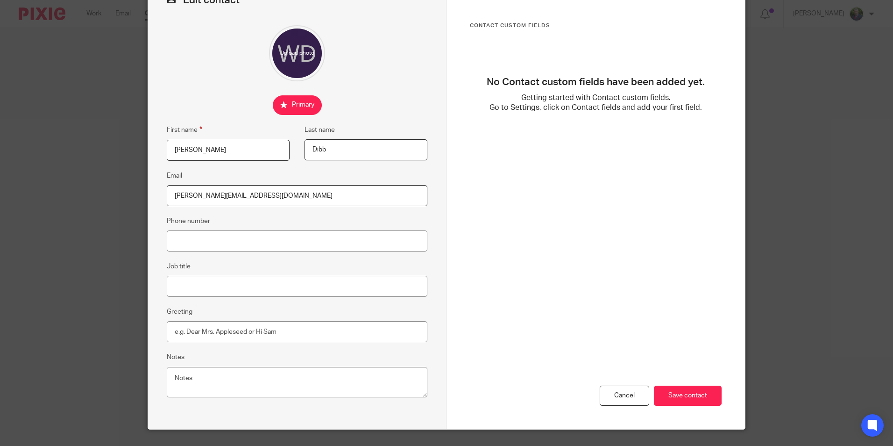
scroll to position [84, 0]
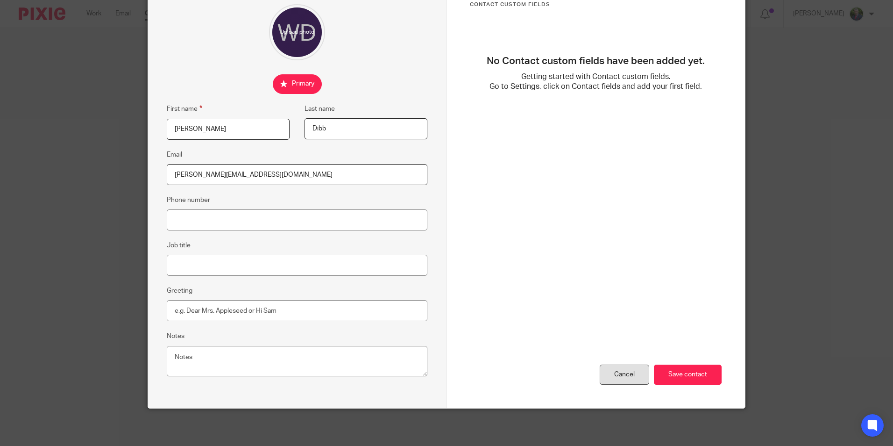
click at [616, 374] on div "Cancel" at bounding box center [625, 374] width 50 height 20
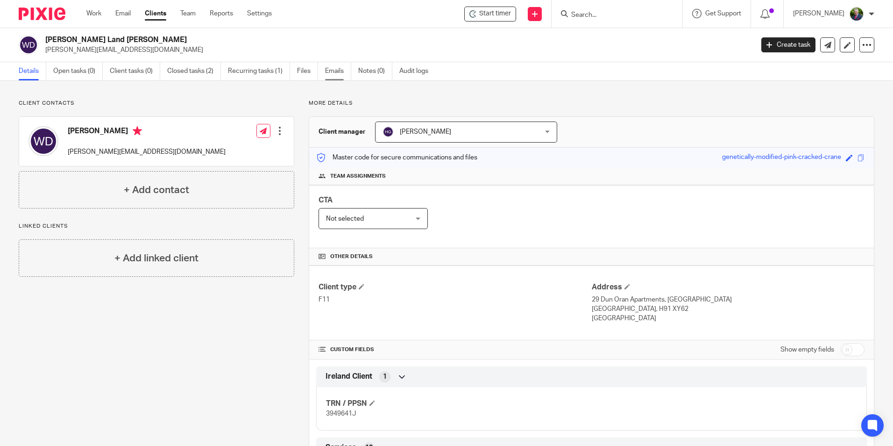
click at [332, 73] on link "Emails" at bounding box center [338, 71] width 26 height 18
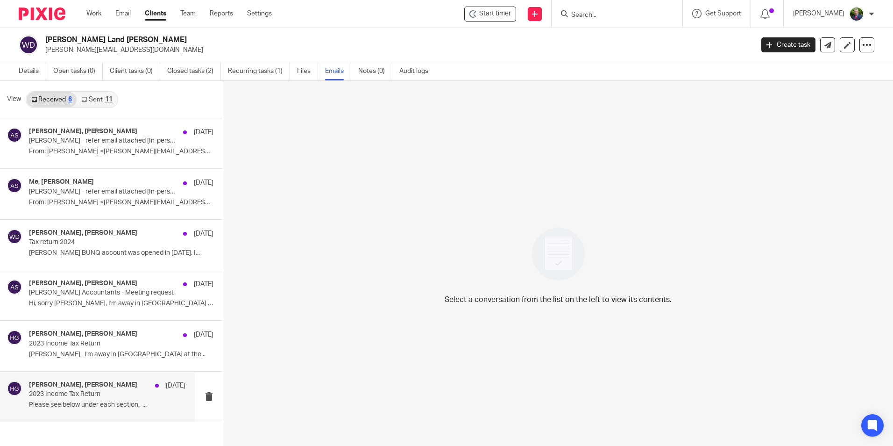
click at [83, 381] on h4 "[PERSON_NAME], [PERSON_NAME]" at bounding box center [83, 385] width 108 height 8
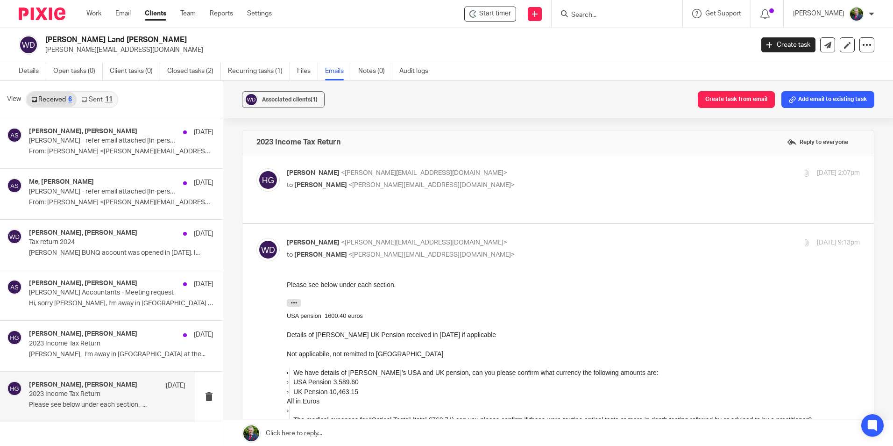
click at [462, 182] on p "to [PERSON_NAME] <[PERSON_NAME][EMAIL_ADDRESS][DOMAIN_NAME]>" at bounding box center [478, 185] width 382 height 10
checkbox input "true"
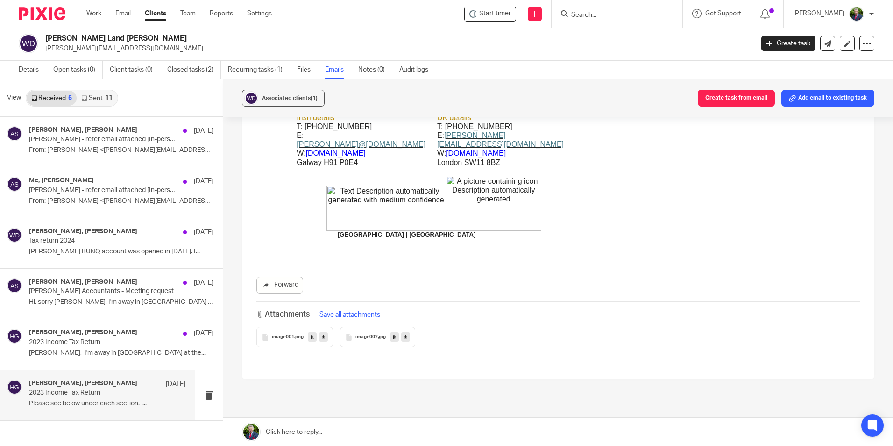
scroll to position [958, 0]
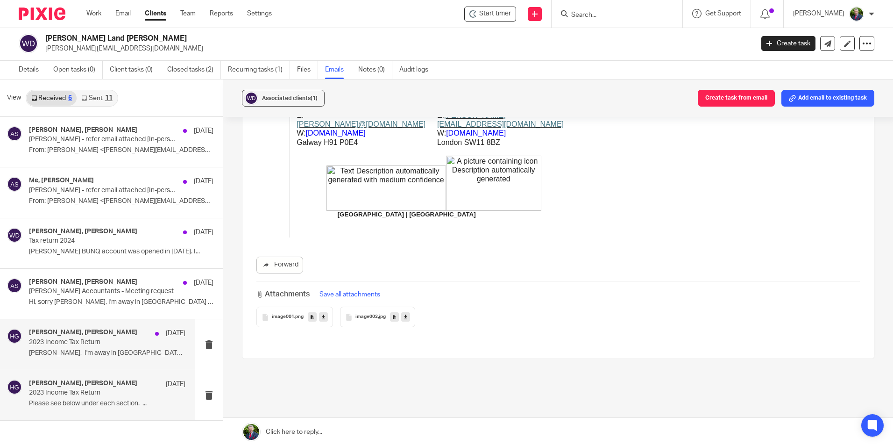
click at [99, 333] on h4 "[PERSON_NAME], [PERSON_NAME]" at bounding box center [83, 332] width 108 height 8
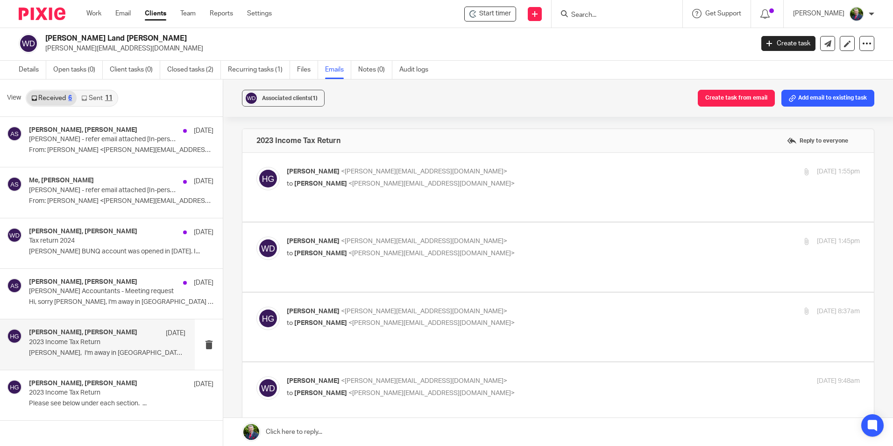
scroll to position [0, 0]
click at [485, 236] on div "[PERSON_NAME] <[PERSON_NAME][EMAIL_ADDRESS][DOMAIN_NAME]> to [PERSON_NAME] <[PE…" at bounding box center [478, 246] width 382 height 21
checkbox input "true"
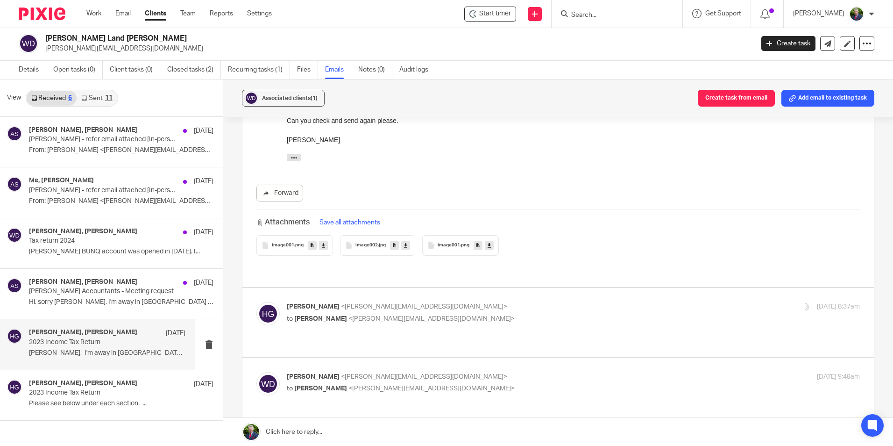
scroll to position [234, 0]
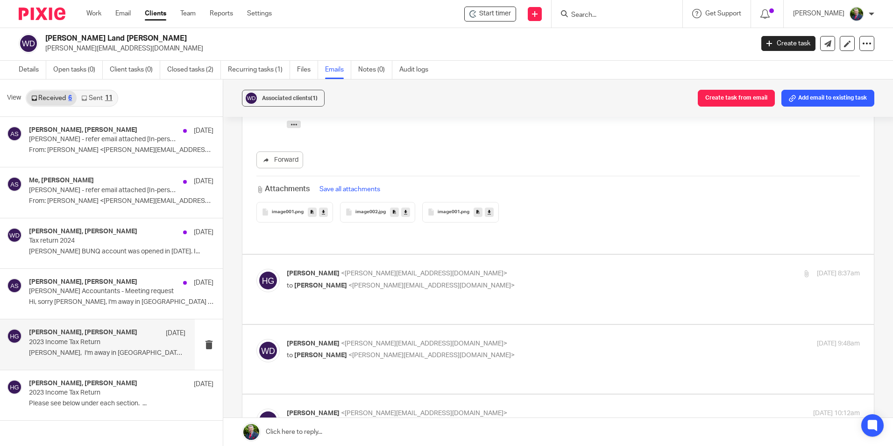
click at [478, 339] on p "[PERSON_NAME] <[PERSON_NAME][EMAIL_ADDRESS][DOMAIN_NAME]>" at bounding box center [478, 344] width 382 height 10
checkbox input "true"
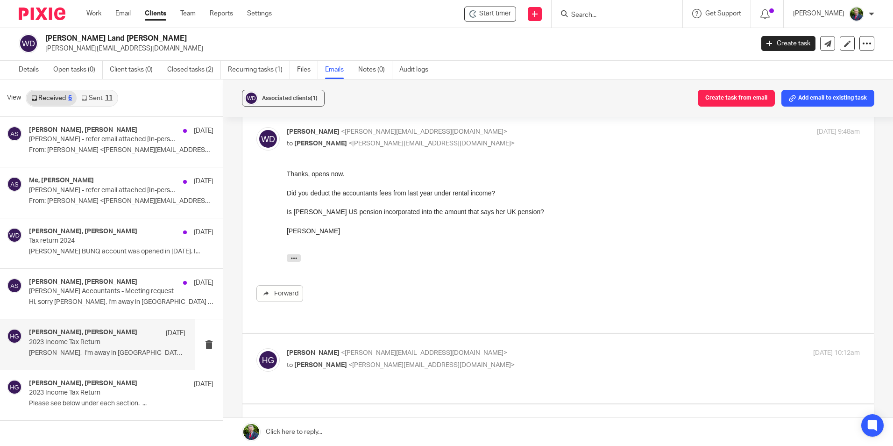
scroll to position [514, 0]
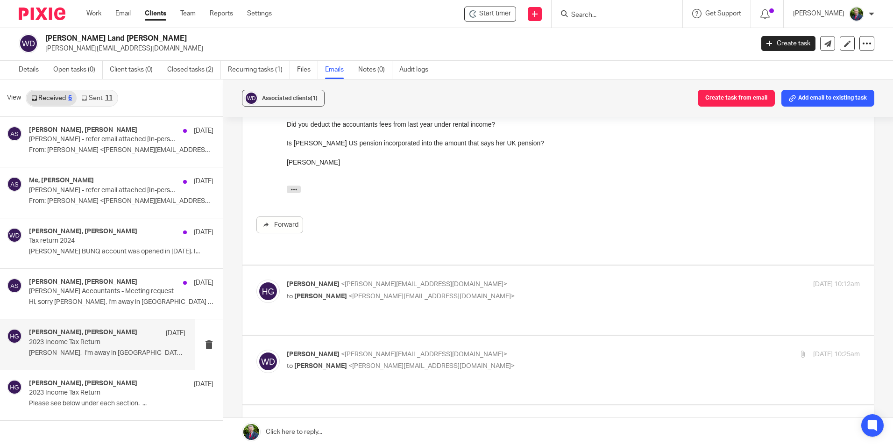
click at [497, 349] on p "[PERSON_NAME] <[PERSON_NAME][EMAIL_ADDRESS][DOMAIN_NAME]>" at bounding box center [478, 354] width 382 height 10
checkbox input "true"
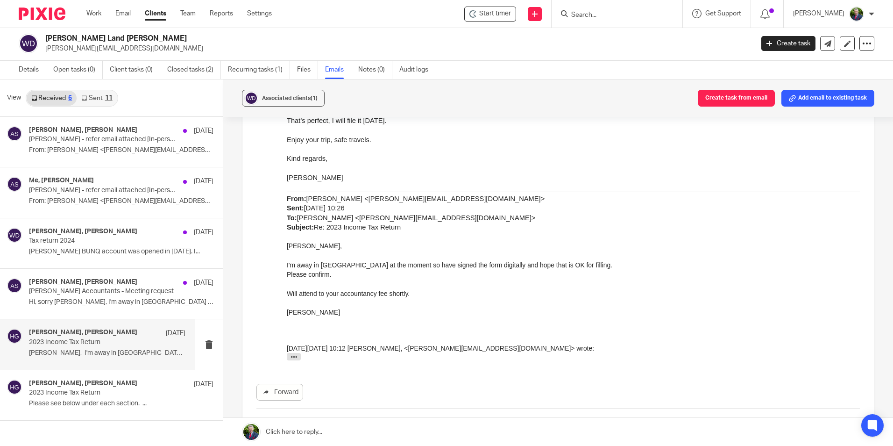
scroll to position [1308, 0]
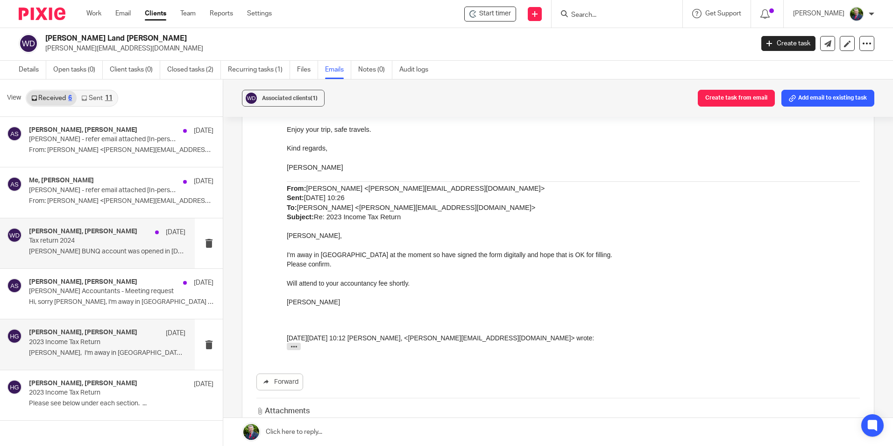
click at [106, 246] on div "William Dibb, Helen Gaffney 9 Jul Tax return 2024 Brigid BUNQ account was opene…" at bounding box center [107, 242] width 156 height 31
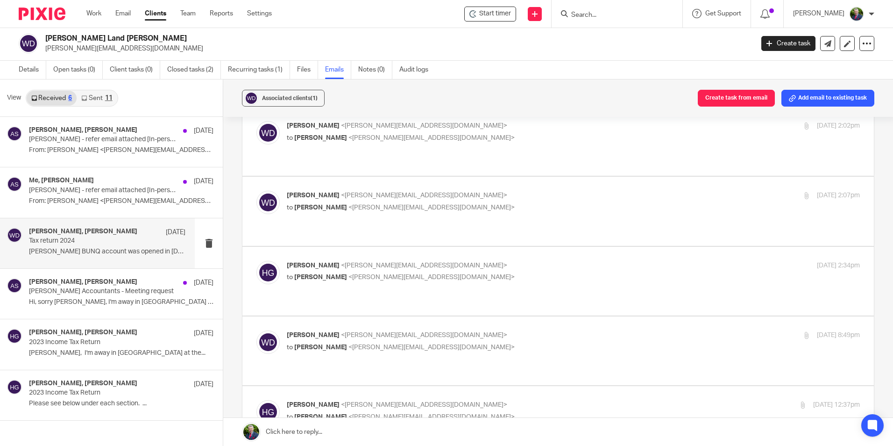
scroll to position [47, 0]
click at [844, 44] on icon at bounding box center [847, 43] width 7 height 7
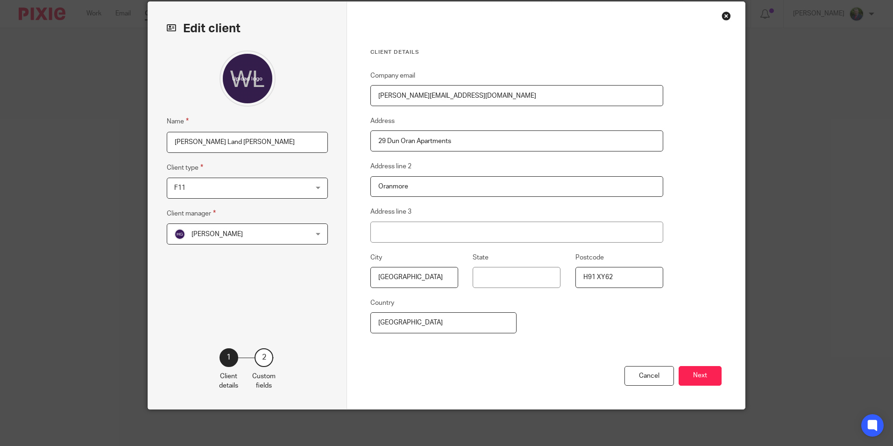
scroll to position [37, 0]
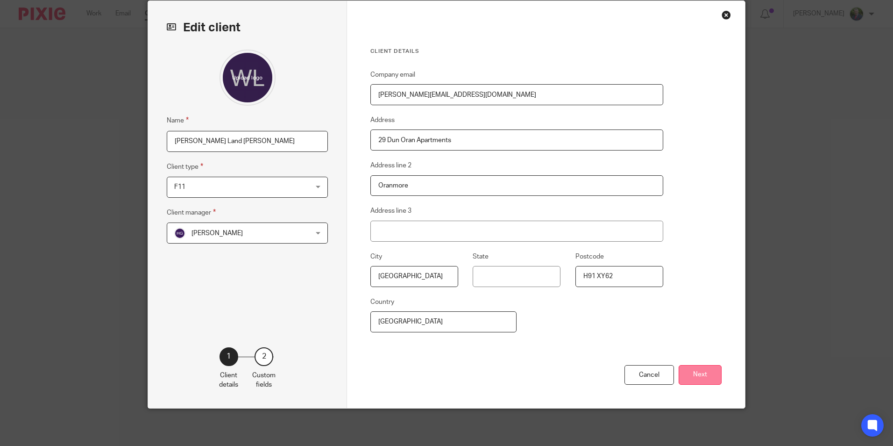
click at [700, 370] on button "Next" at bounding box center [700, 375] width 43 height 20
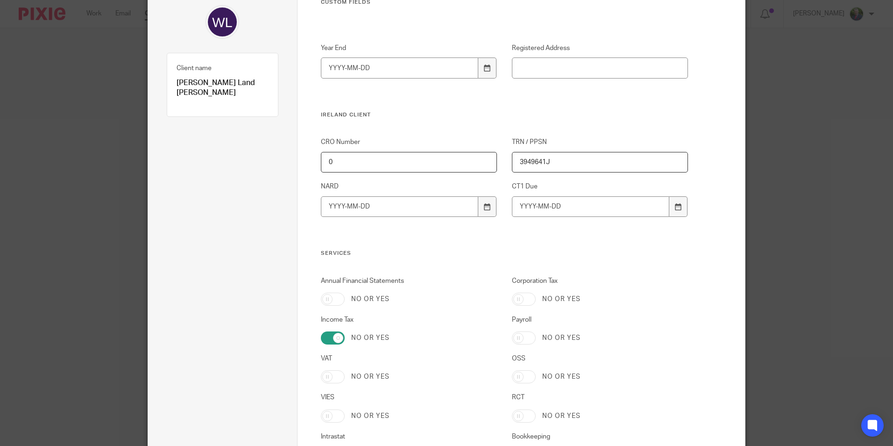
scroll to position [0, 0]
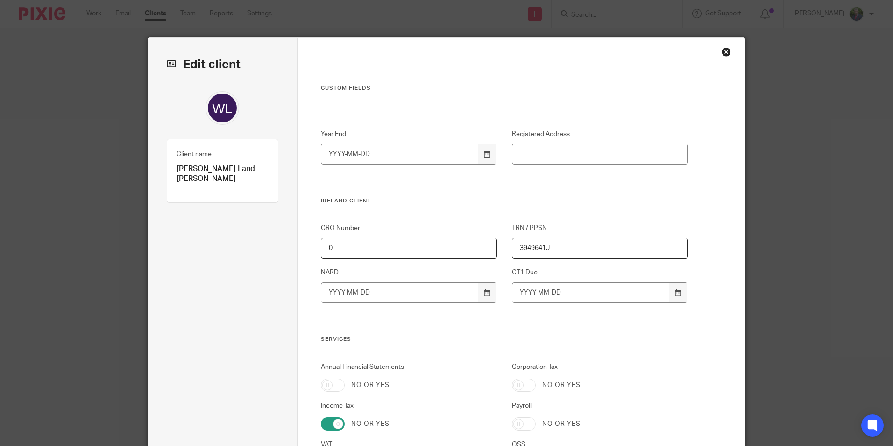
click at [725, 51] on div "Close this dialog window" at bounding box center [726, 51] width 9 height 9
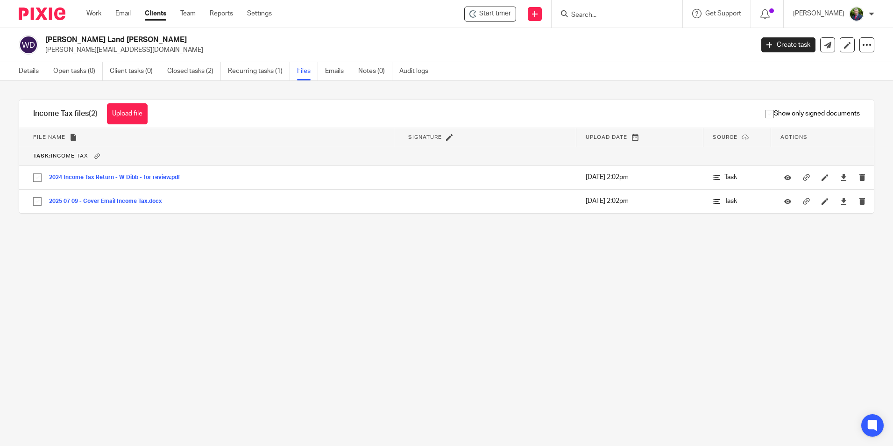
click at [80, 39] on h2 "[PERSON_NAME] Land [PERSON_NAME]" at bounding box center [325, 40] width 561 height 10
click at [29, 47] on img at bounding box center [29, 45] width 20 height 20
click at [66, 38] on h2 "[PERSON_NAME] Land [PERSON_NAME]" at bounding box center [325, 40] width 561 height 10
click at [844, 42] on icon at bounding box center [847, 45] width 7 height 7
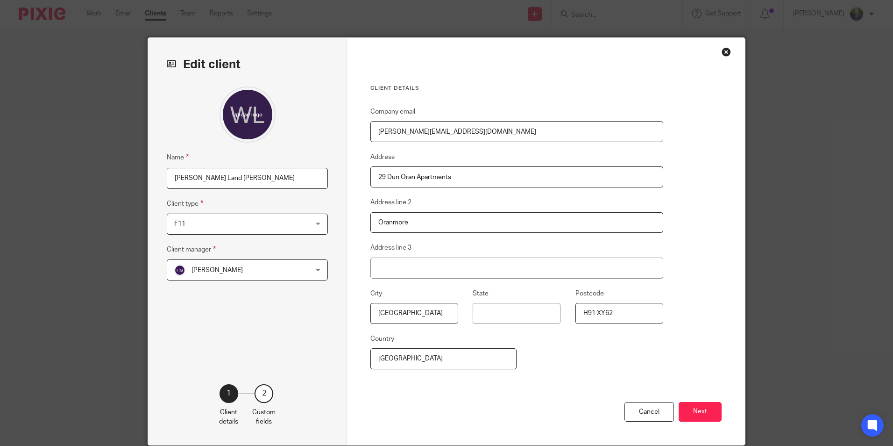
scroll to position [37, 0]
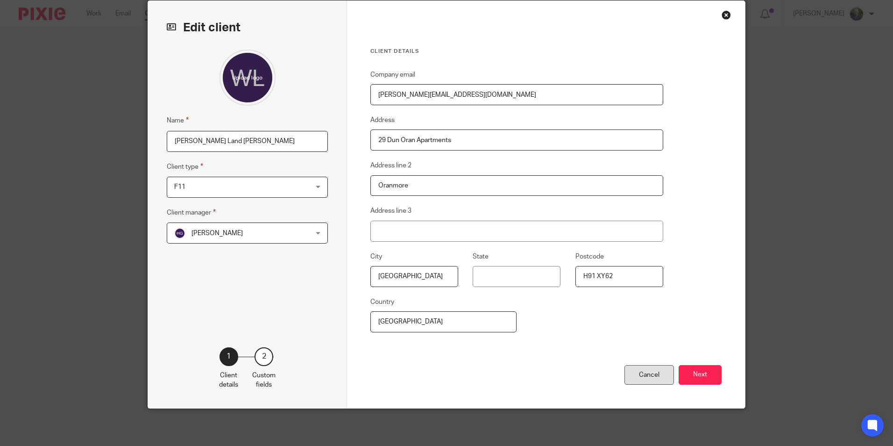
click at [640, 370] on div "Cancel" at bounding box center [649, 375] width 50 height 20
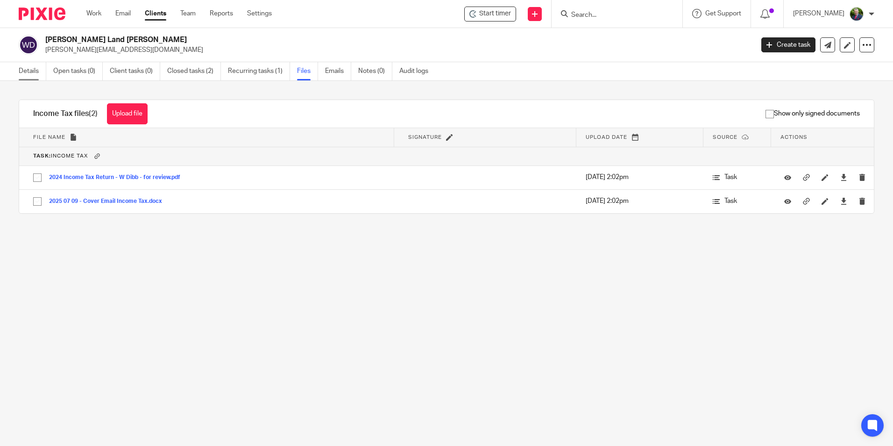
click at [24, 70] on link "Details" at bounding box center [33, 71] width 28 height 18
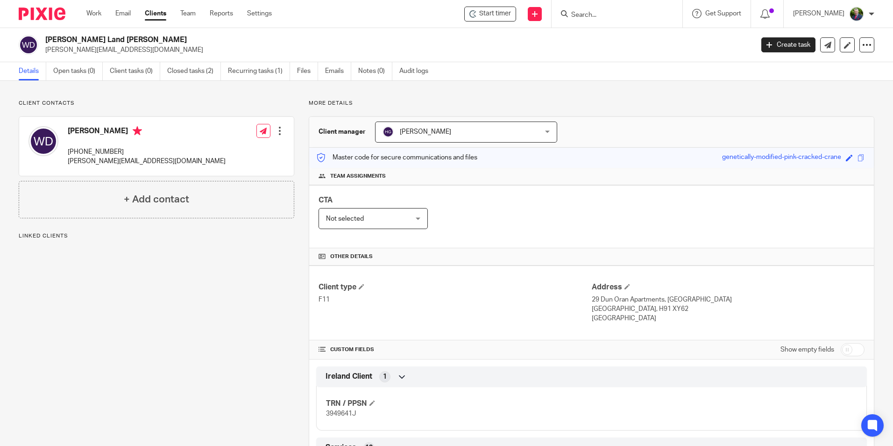
click at [277, 133] on div at bounding box center [279, 130] width 9 height 9
click at [142, 161] on div "[PERSON_NAME] [PHONE_NUMBER] [PERSON_NAME][EMAIL_ADDRESS][DOMAIN_NAME] Edit con…" at bounding box center [156, 146] width 275 height 59
drag, startPoint x: 142, startPoint y: 161, endPoint x: 65, endPoint y: 131, distance: 81.8
click at [65, 131] on div "William Dibb +353 86 863 6942 dr.dibb@gmail.com Edit contact Create client from…" at bounding box center [156, 146] width 275 height 59
copy div "William Dibb +353 86 863 6942 dr.dibb@gmail.com"
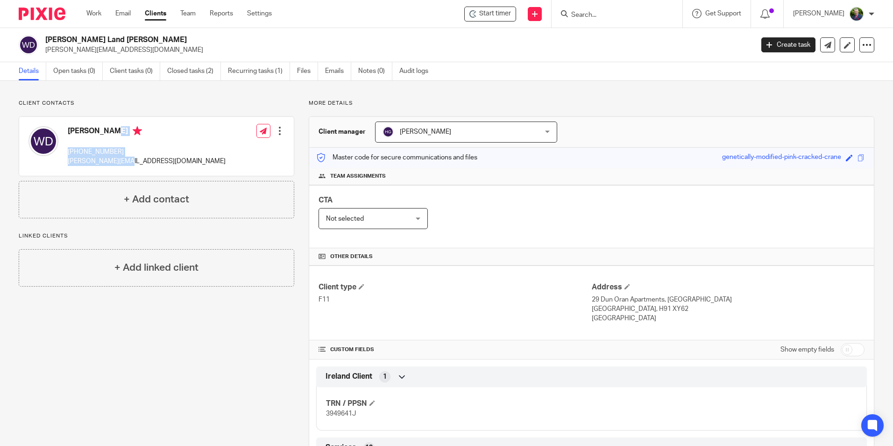
click at [93, 319] on div "Client contacts William Dibb +353 86 863 6942 dr.dibb@gmail.com Edit contact Cr…" at bounding box center [149, 431] width 290 height 665
click at [97, 10] on link "Work" at bounding box center [93, 13] width 15 height 9
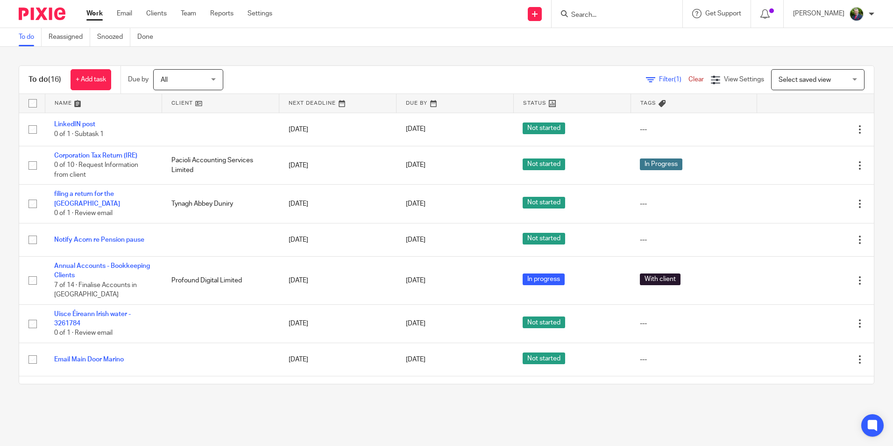
click at [6, 238] on div "To do (16) + Add task Due by All All [DATE] [DATE] This week Next week This mon…" at bounding box center [446, 225] width 893 height 356
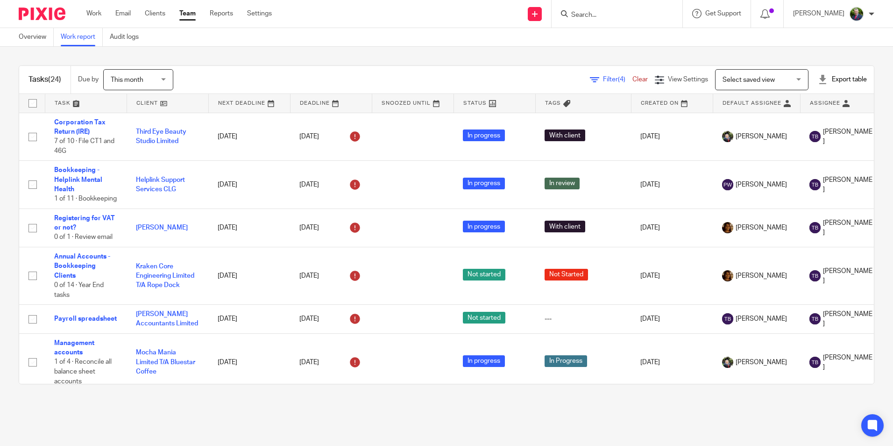
click at [590, 80] on icon at bounding box center [594, 79] width 9 height 9
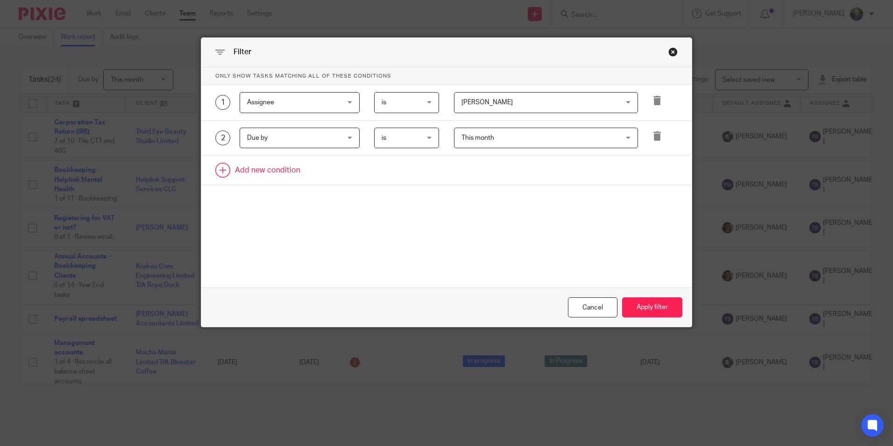
click at [288, 163] on link at bounding box center [446, 170] width 490 height 29
click at [303, 174] on div "Field" at bounding box center [292, 173] width 90 height 20
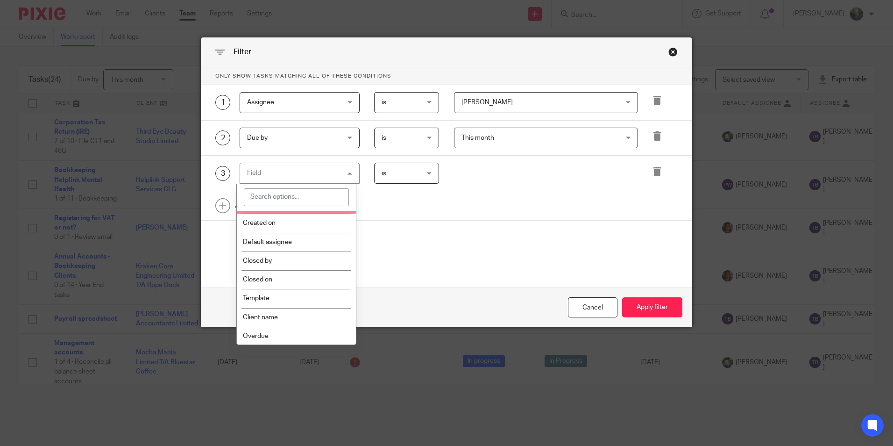
scroll to position [93, 0]
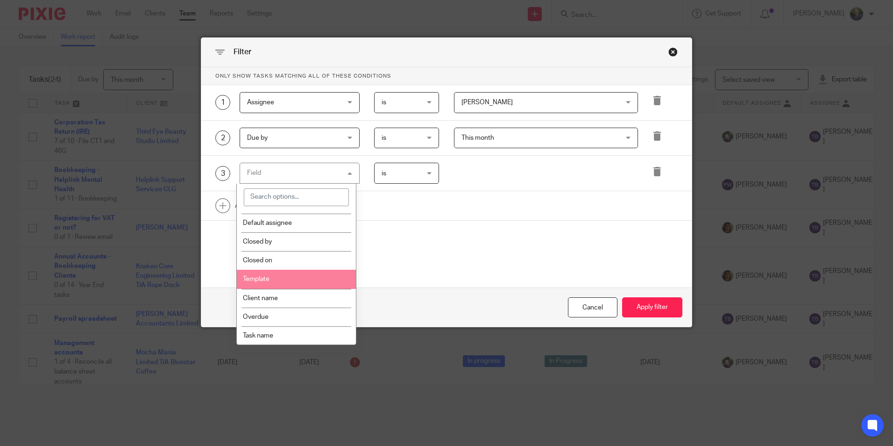
click at [300, 287] on li "Template" at bounding box center [296, 278] width 119 height 19
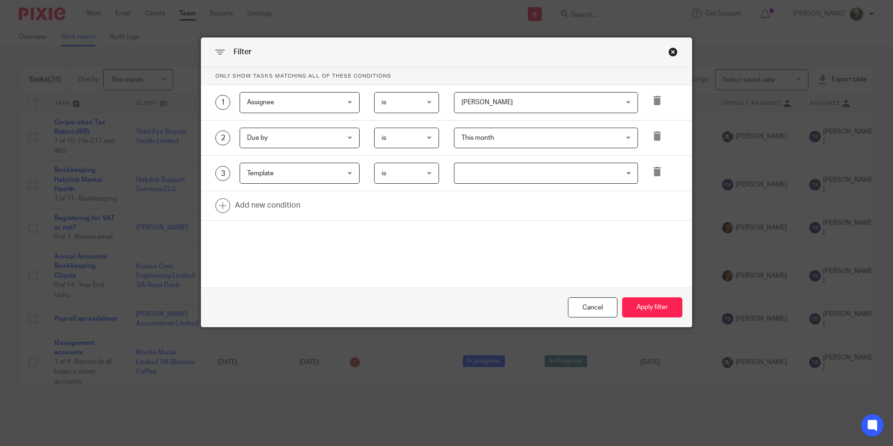
click at [499, 177] on input "Search for option" at bounding box center [543, 173] width 177 height 16
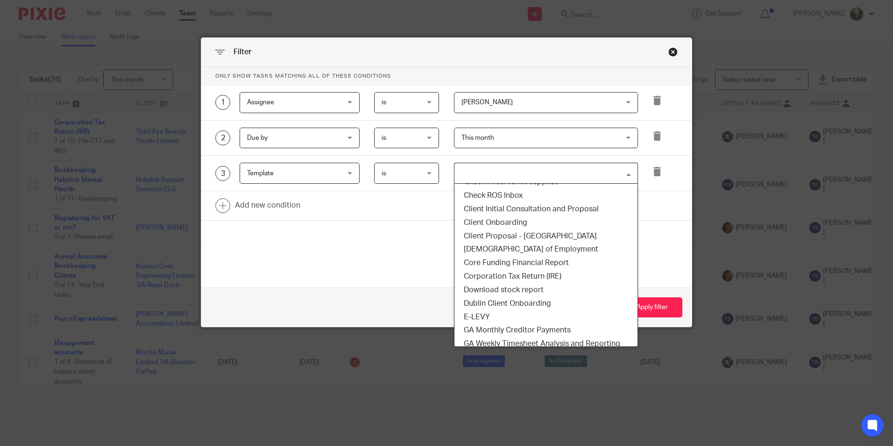
scroll to position [187, 0]
click at [552, 274] on li "Corporation Tax Return (IRE)" at bounding box center [545, 276] width 183 height 14
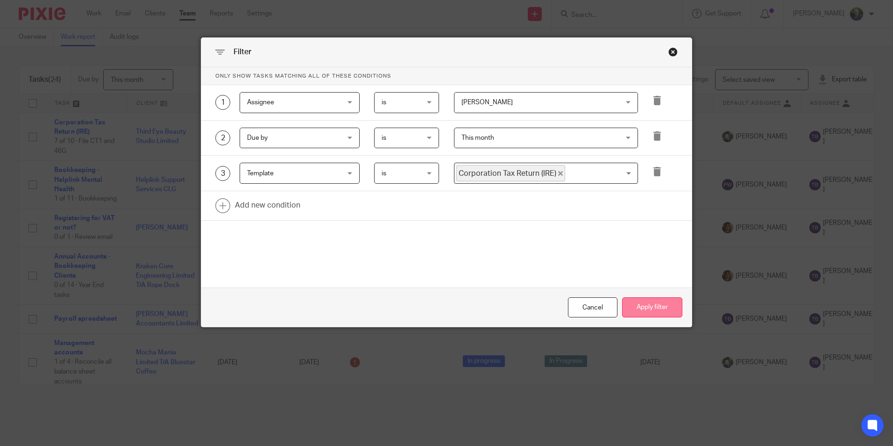
click at [660, 305] on button "Apply filter" at bounding box center [652, 307] width 60 height 20
